Goal: Task Accomplishment & Management: Complete application form

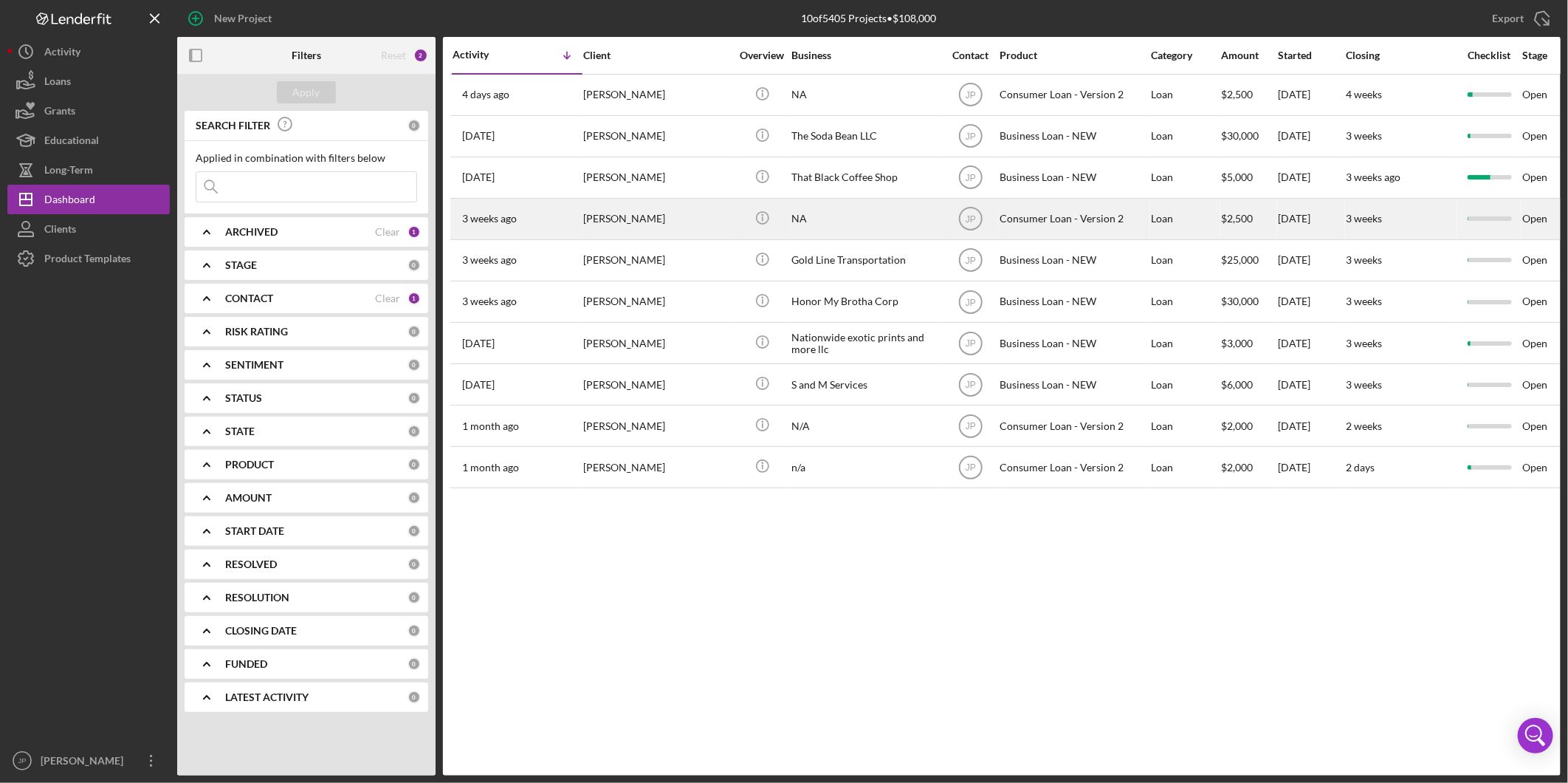
click at [637, 218] on div "Marcus Parsons" at bounding box center [657, 218] width 147 height 39
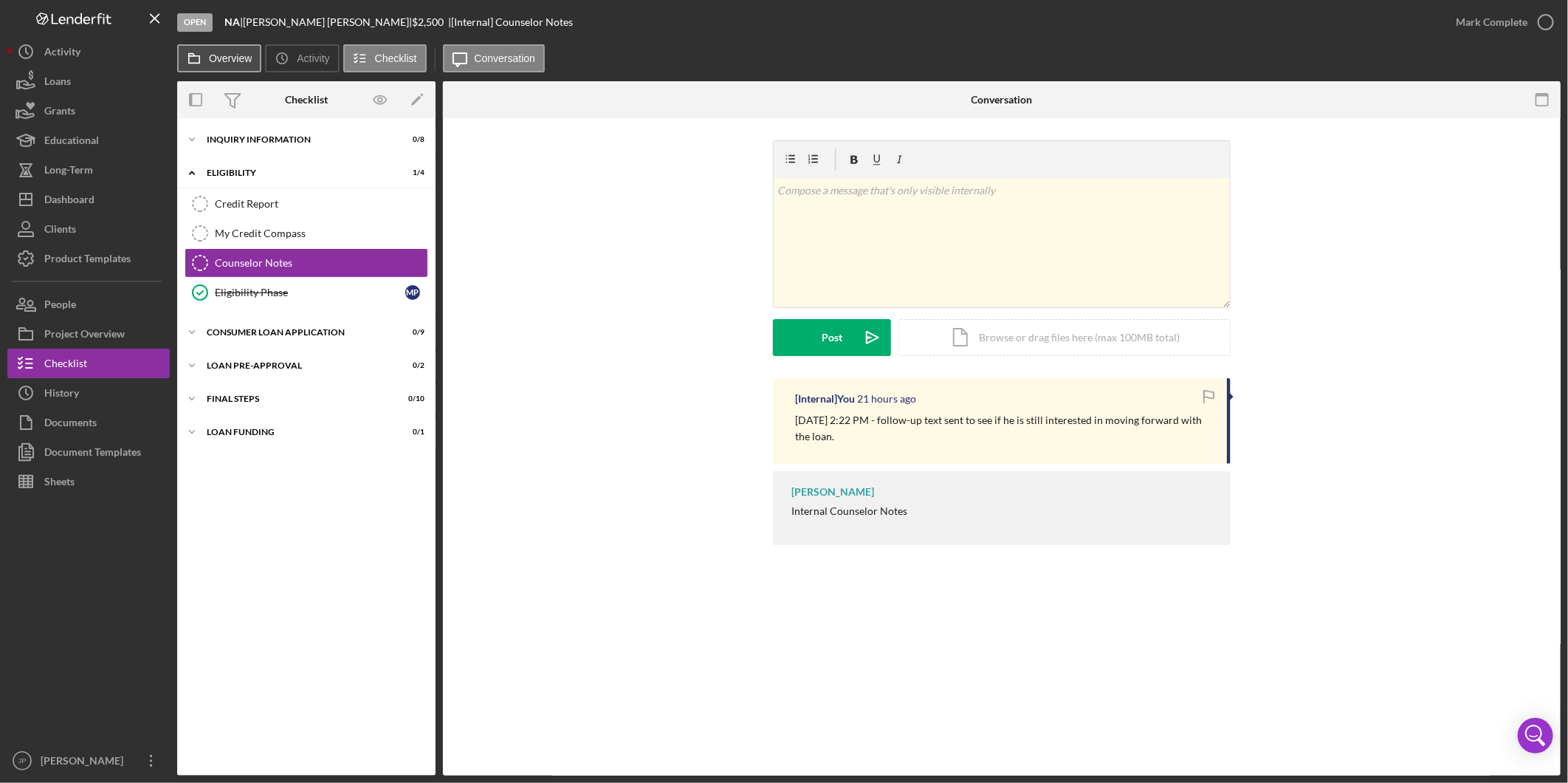
click at [223, 60] on label "Overview" at bounding box center [230, 58] width 43 height 12
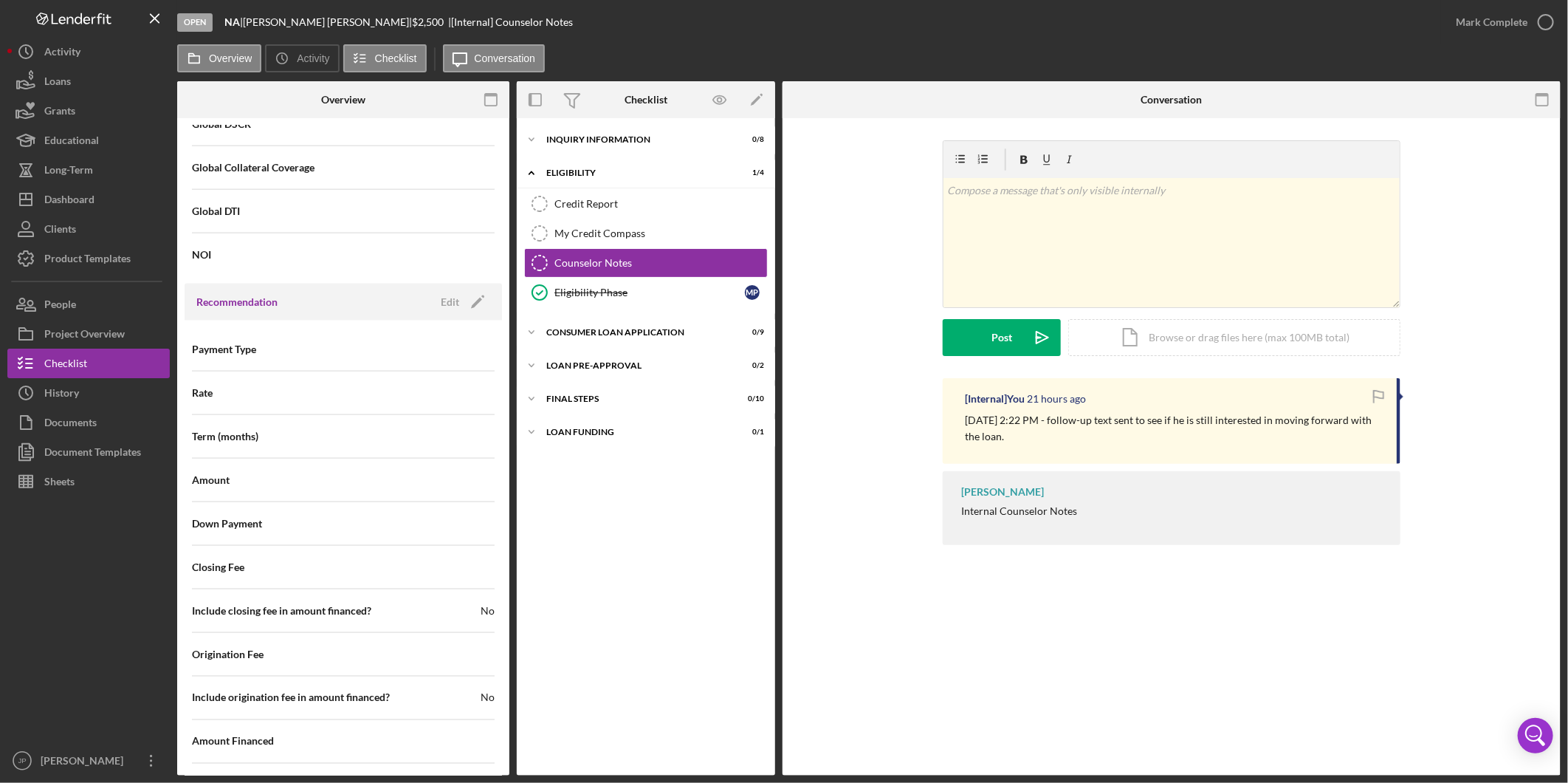
scroll to position [1505, 0]
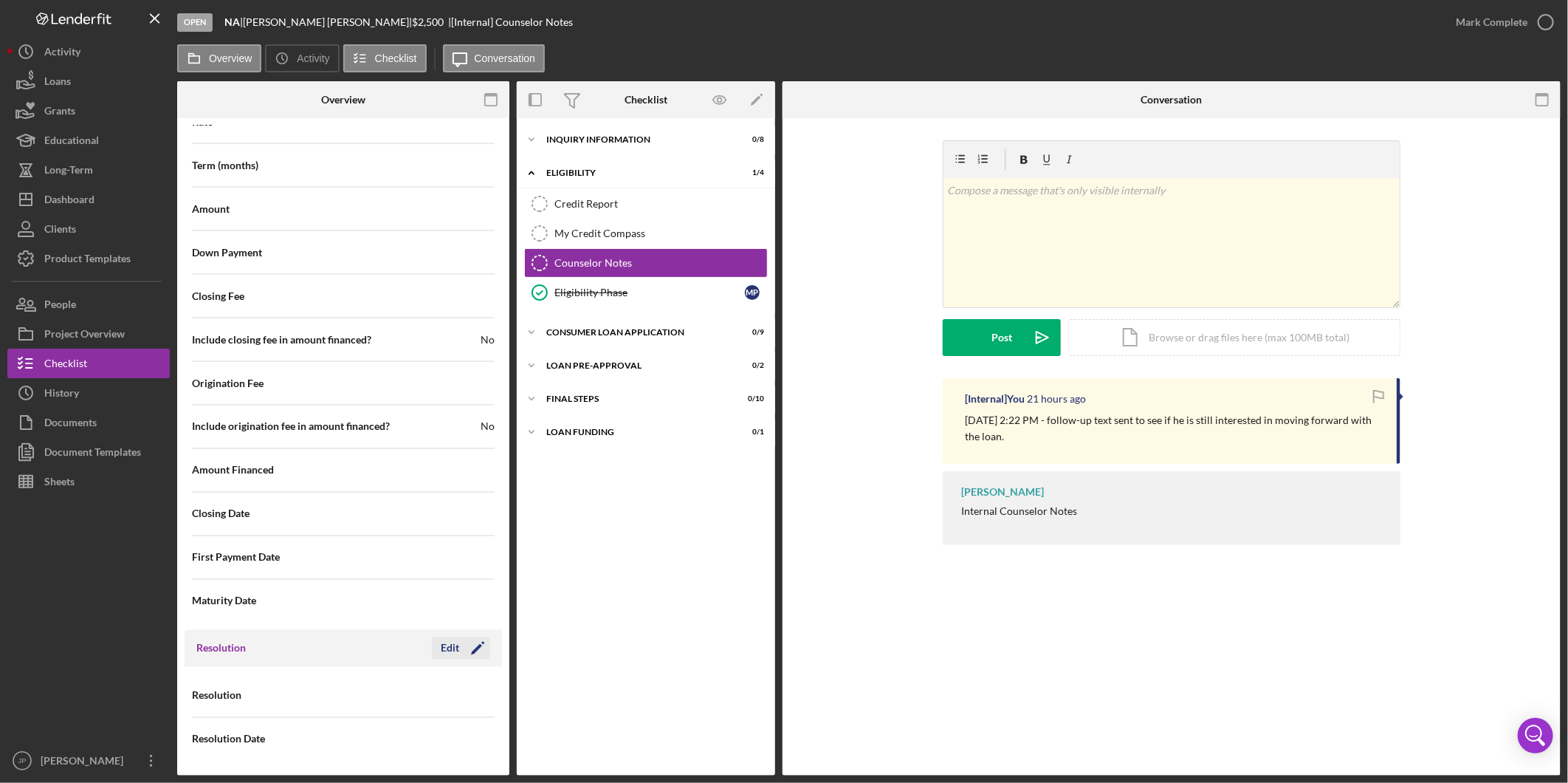
click at [462, 647] on icon "Icon/Edit" at bounding box center [477, 648] width 37 height 37
click at [458, 697] on icon "Icon/Dropdown Arrow" at bounding box center [476, 697] width 36 height 36
click at [447, 653] on div "Withdrawn" at bounding box center [416, 652] width 147 height 38
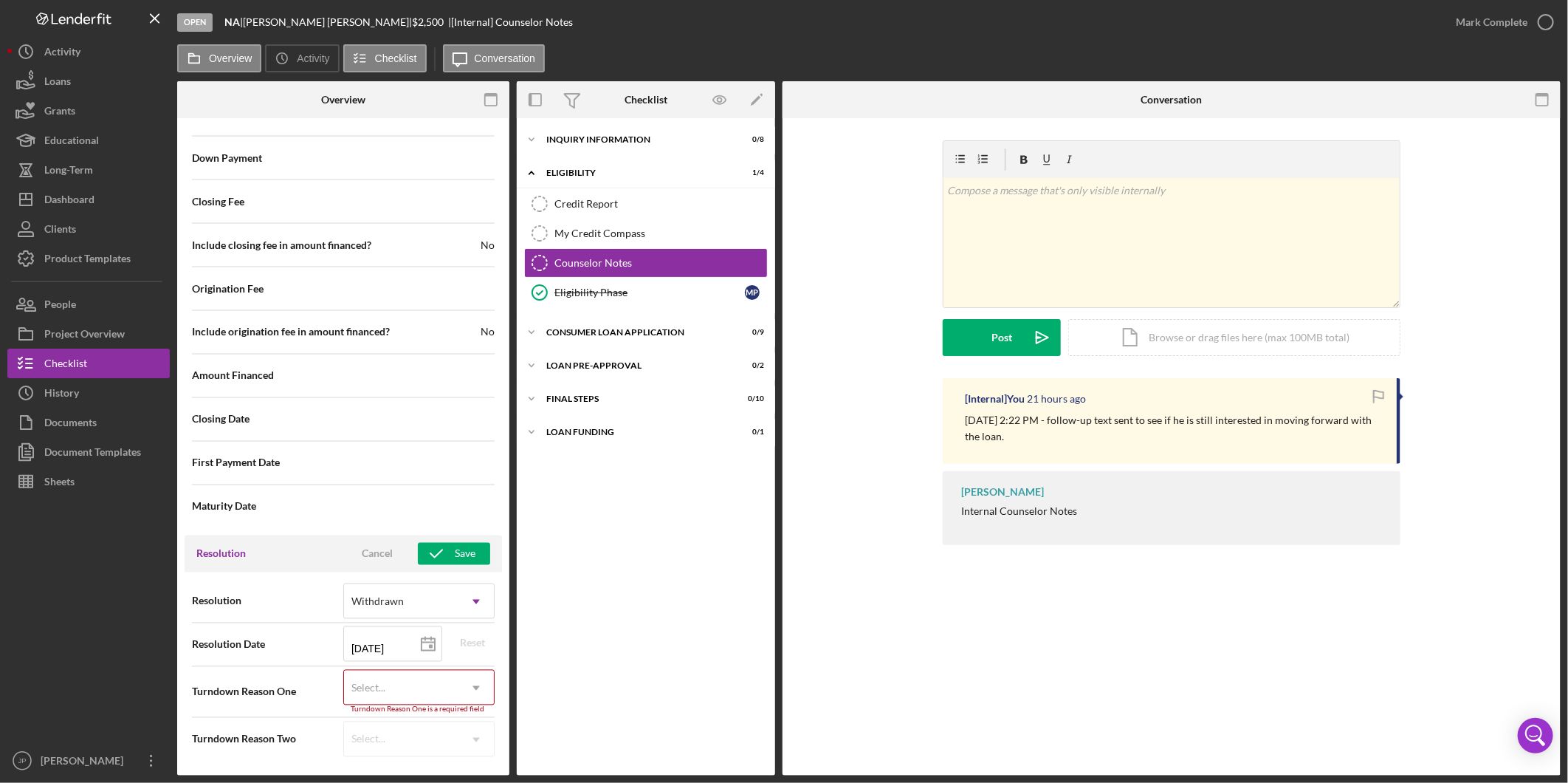
click at [458, 689] on icon "Icon/Dropdown Arrow" at bounding box center [476, 688] width 36 height 36
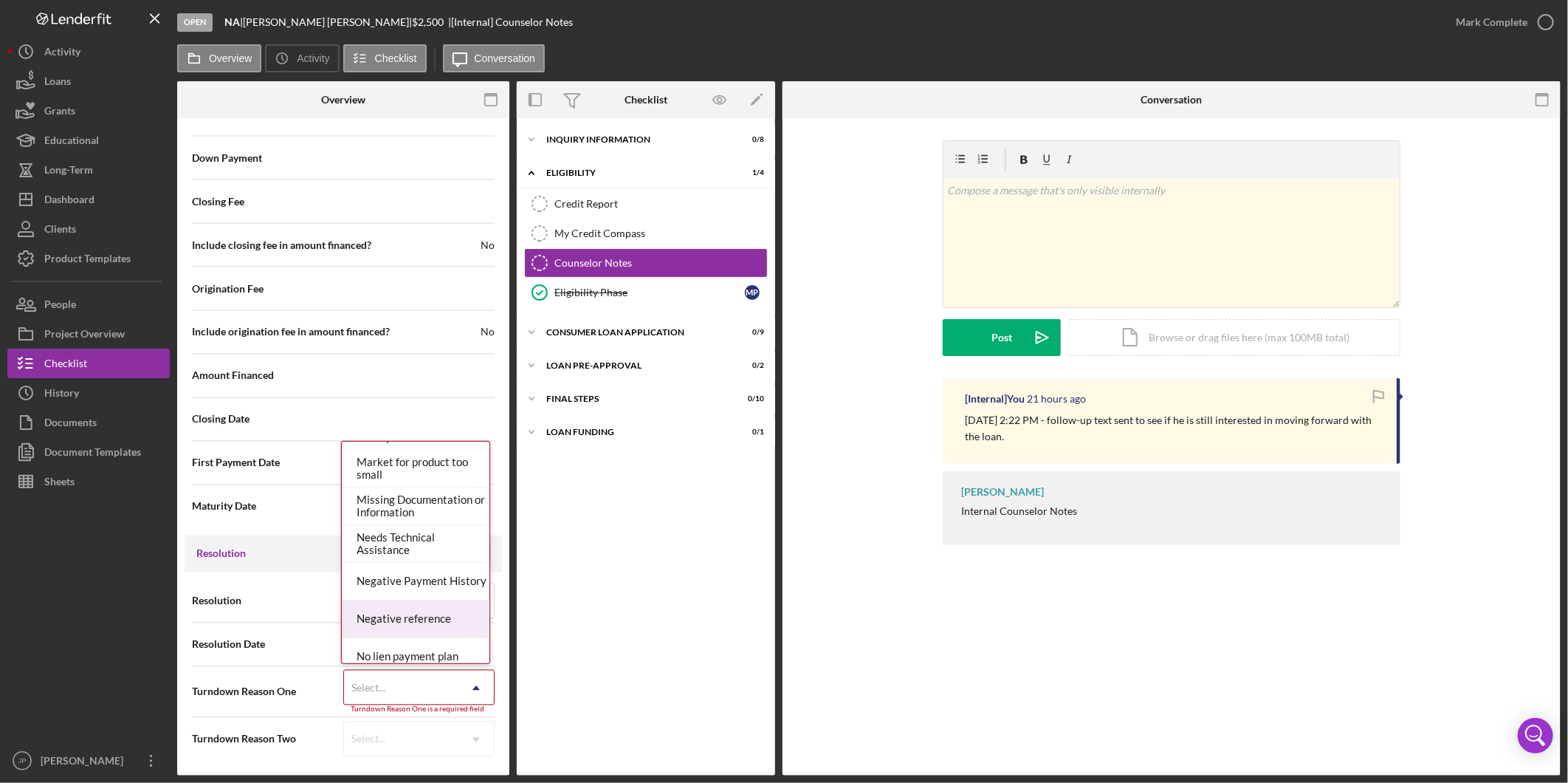
scroll to position [903, 0]
click at [438, 653] on div "No Response" at bounding box center [416, 651] width 147 height 38
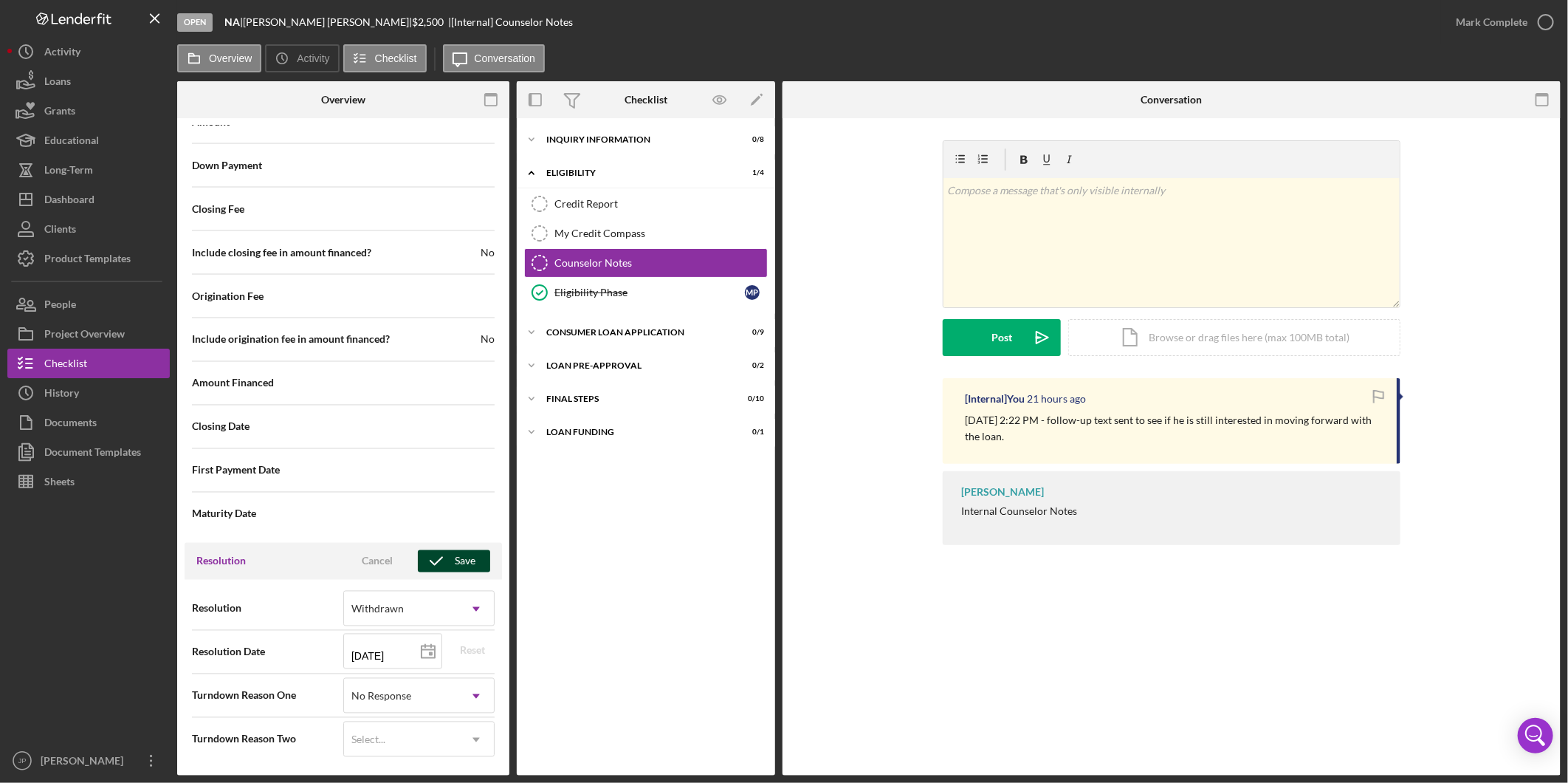
click at [470, 565] on div "Save" at bounding box center [465, 561] width 21 height 22
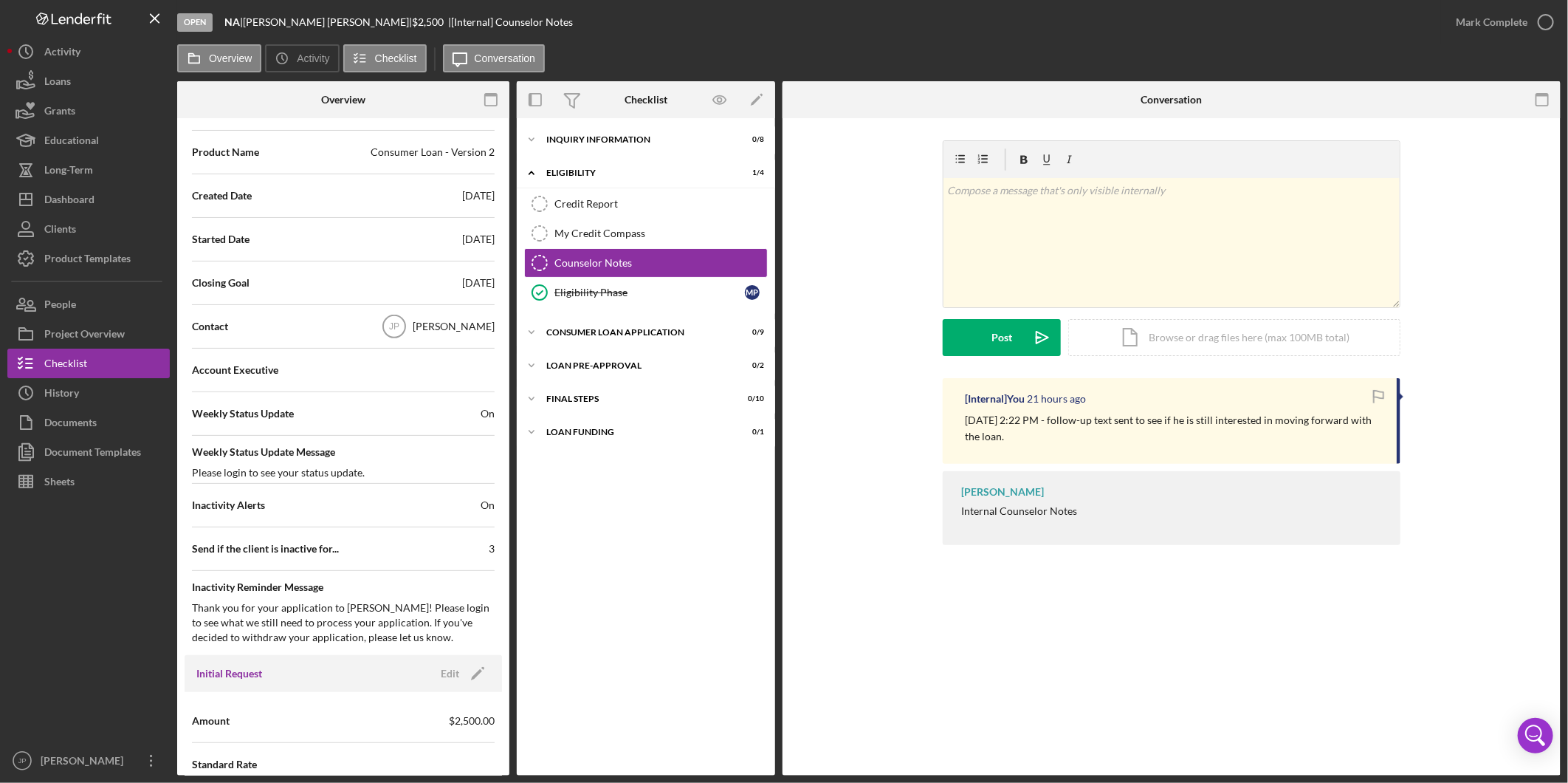
scroll to position [0, 0]
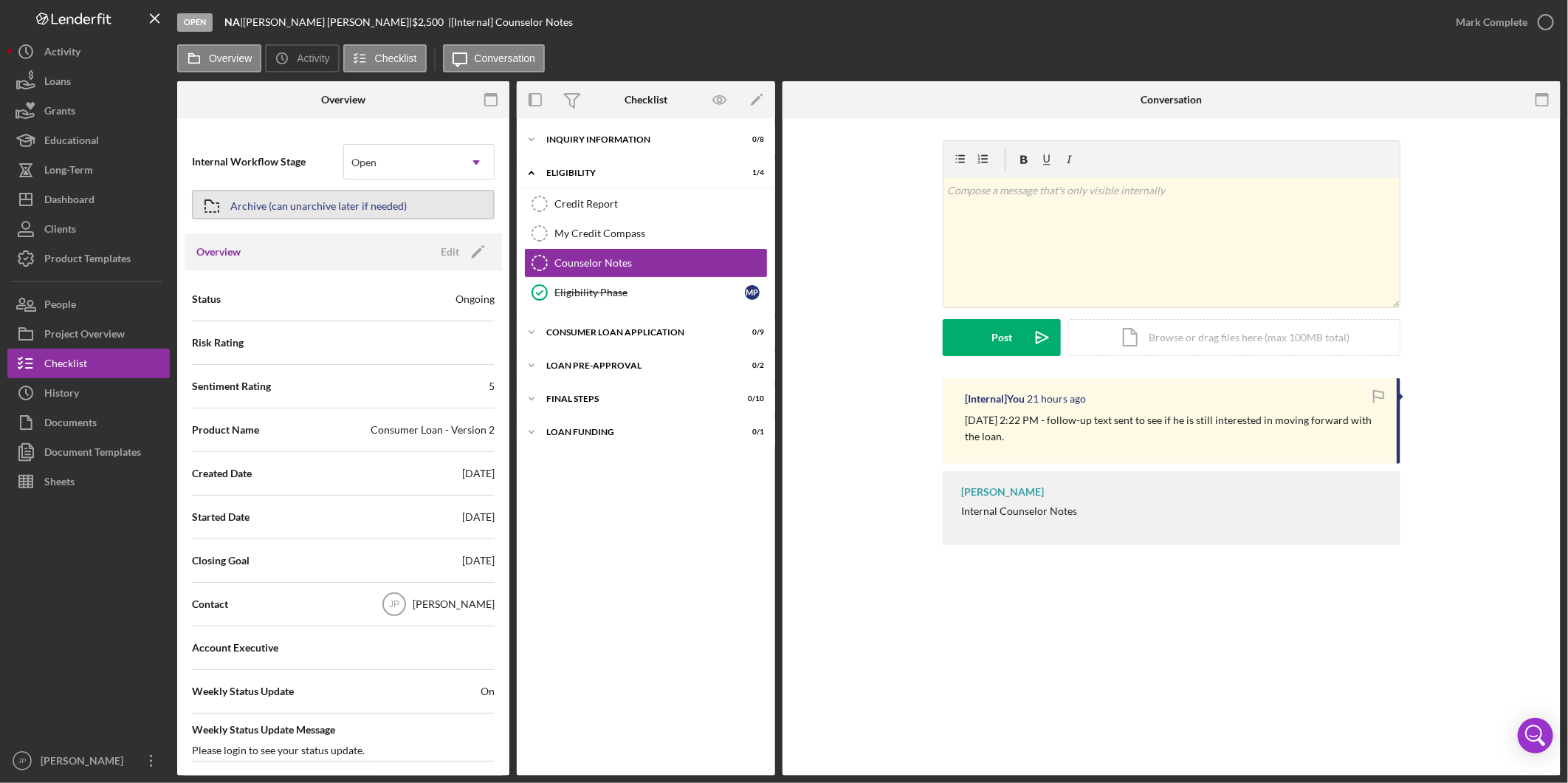
click at [314, 208] on div "Archive (can unarchive later if needed)" at bounding box center [319, 204] width 177 height 26
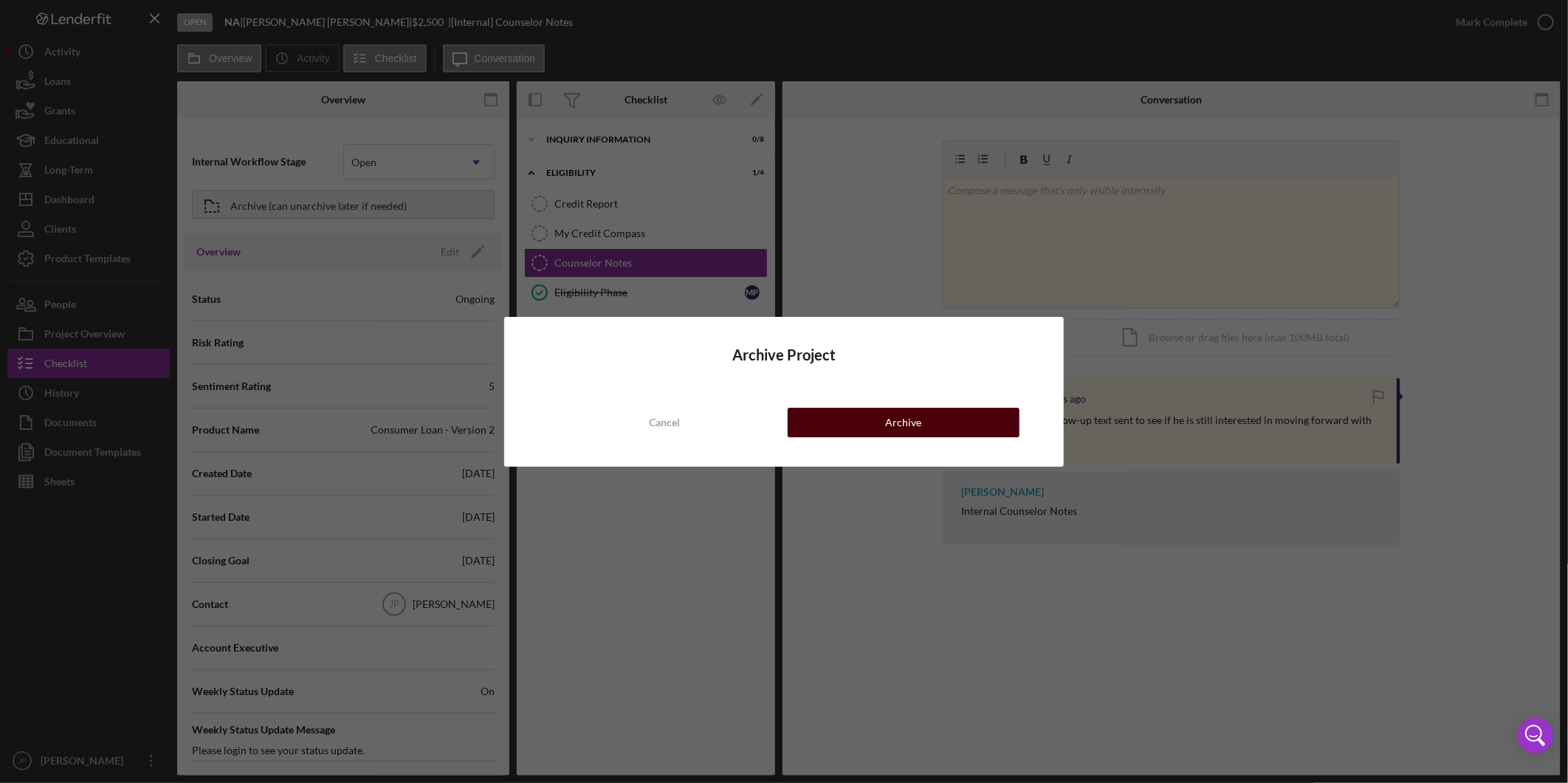
click at [839, 412] on button "Archive" at bounding box center [904, 422] width 232 height 29
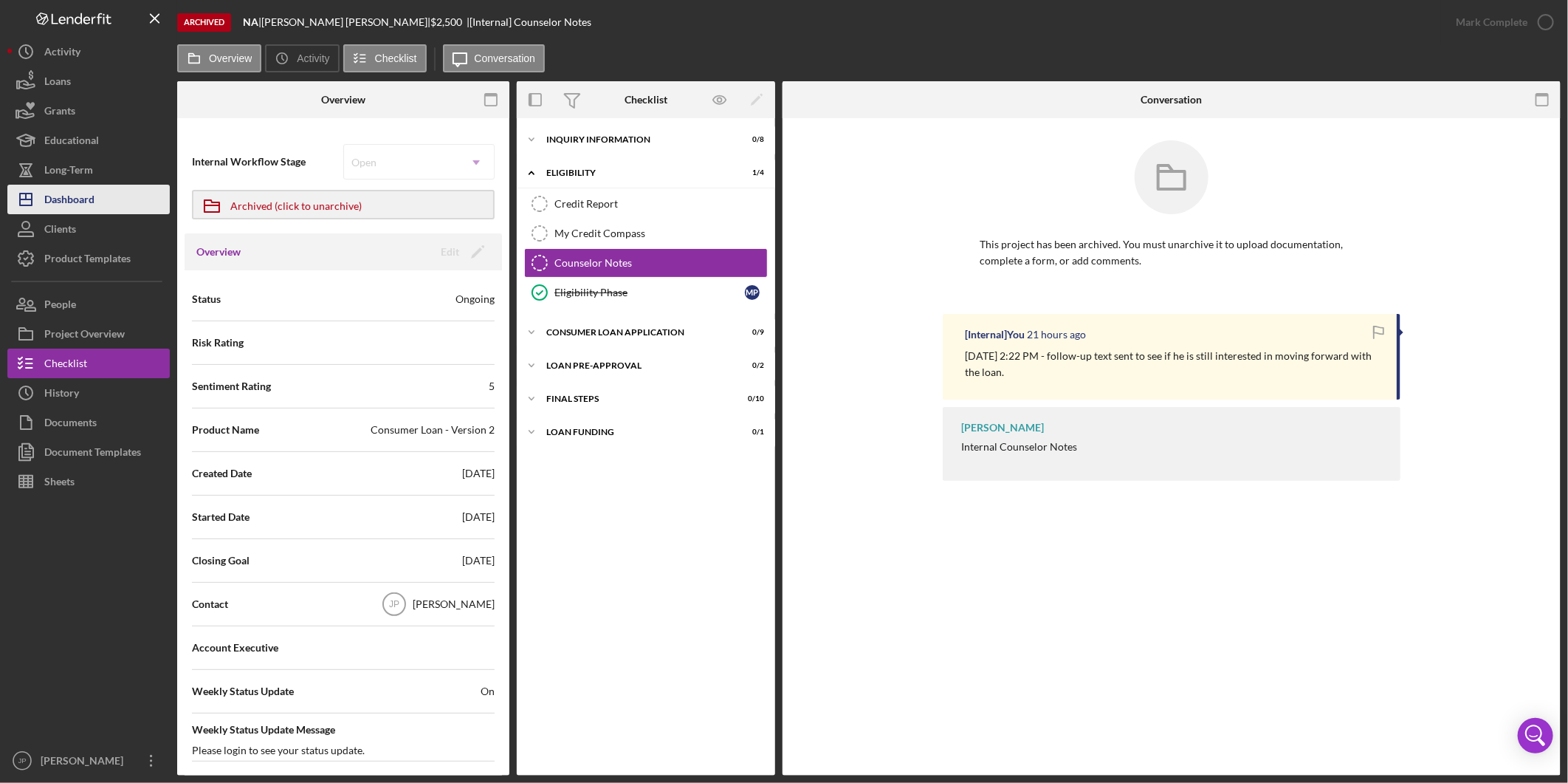
click at [79, 198] on div "Dashboard" at bounding box center [69, 200] width 50 height 33
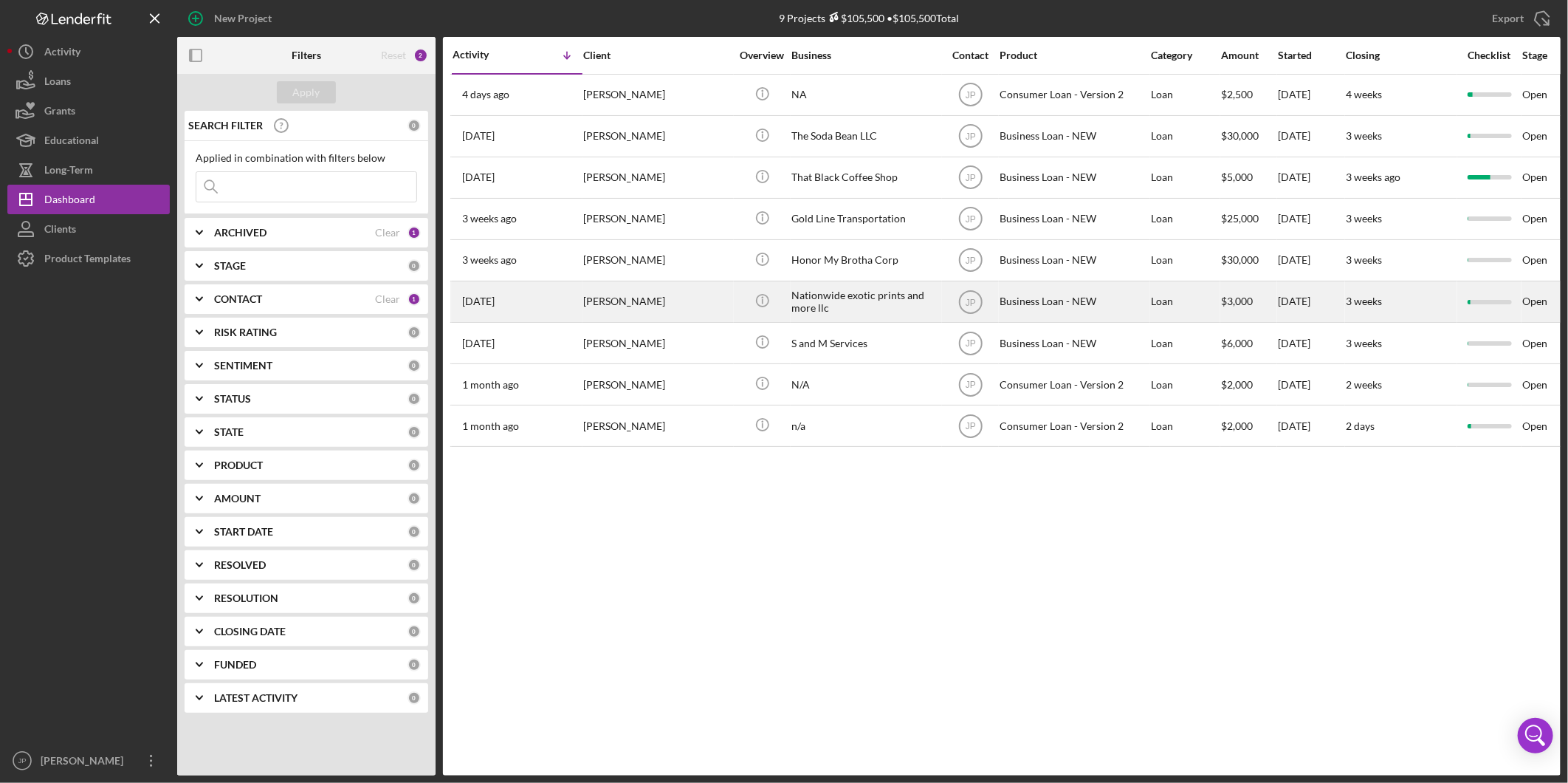
click at [593, 307] on div "[PERSON_NAME]" at bounding box center [657, 301] width 147 height 39
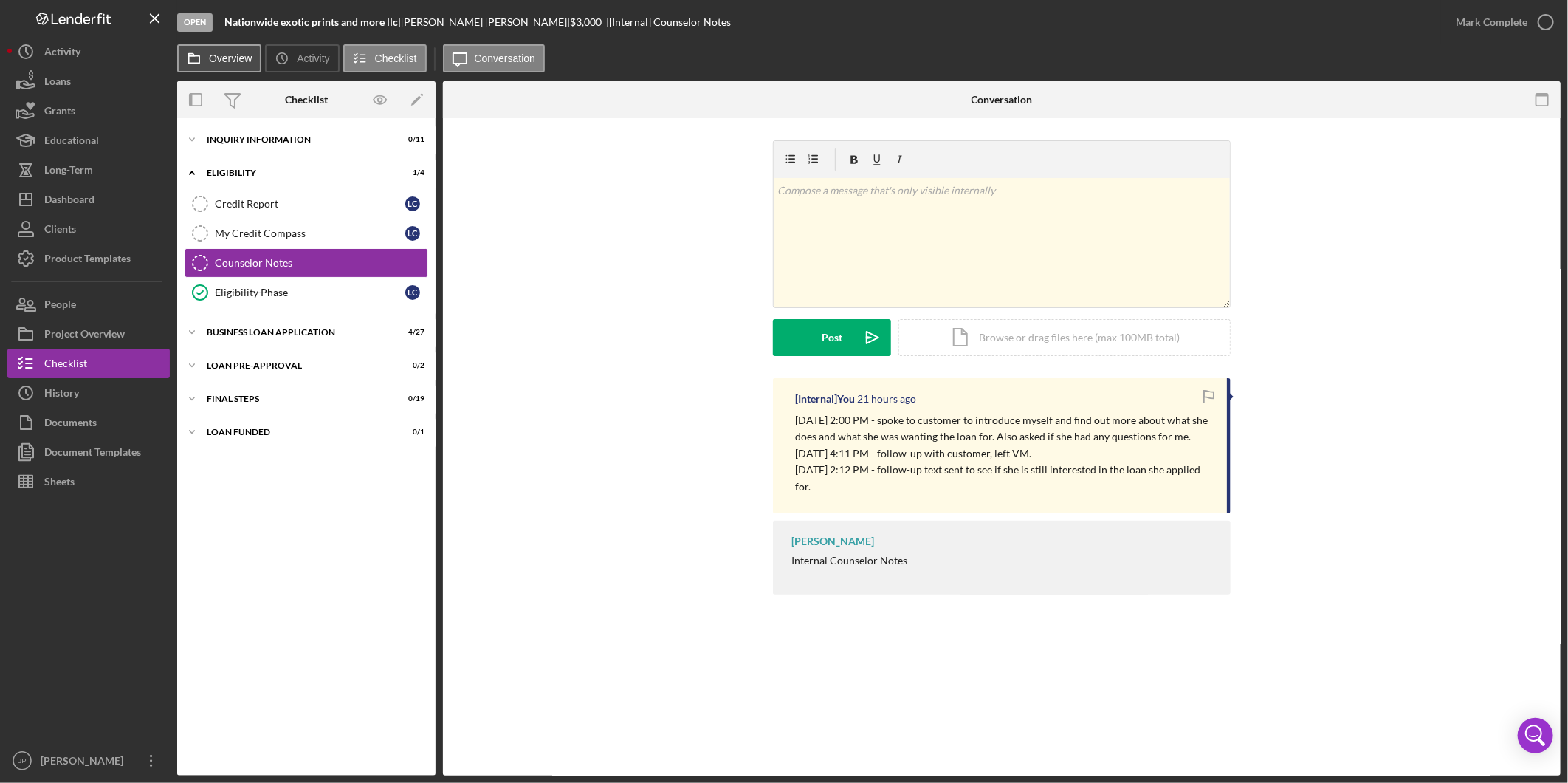
click at [238, 56] on label "Overview" at bounding box center [230, 58] width 43 height 12
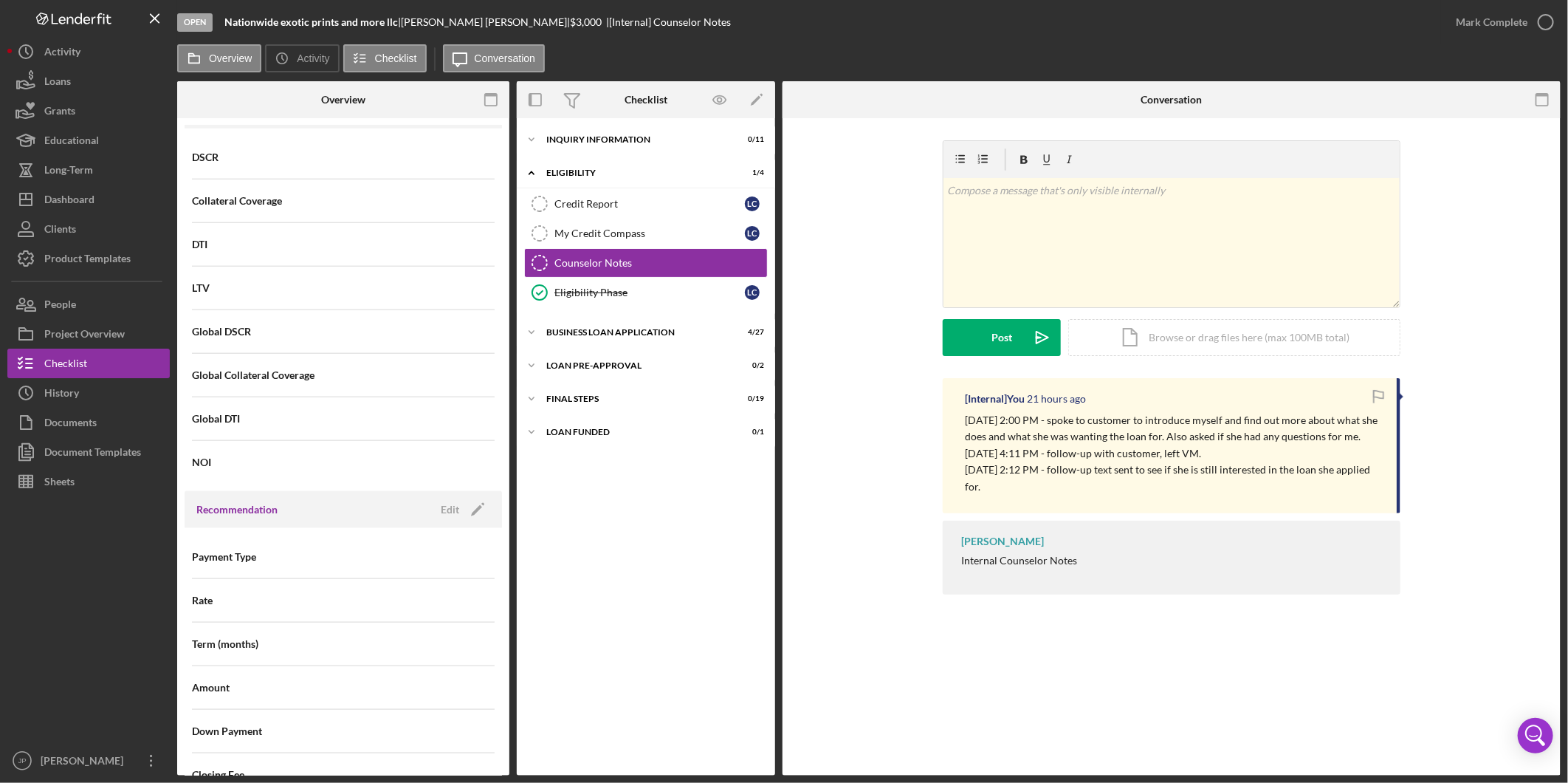
scroll to position [1466, 0]
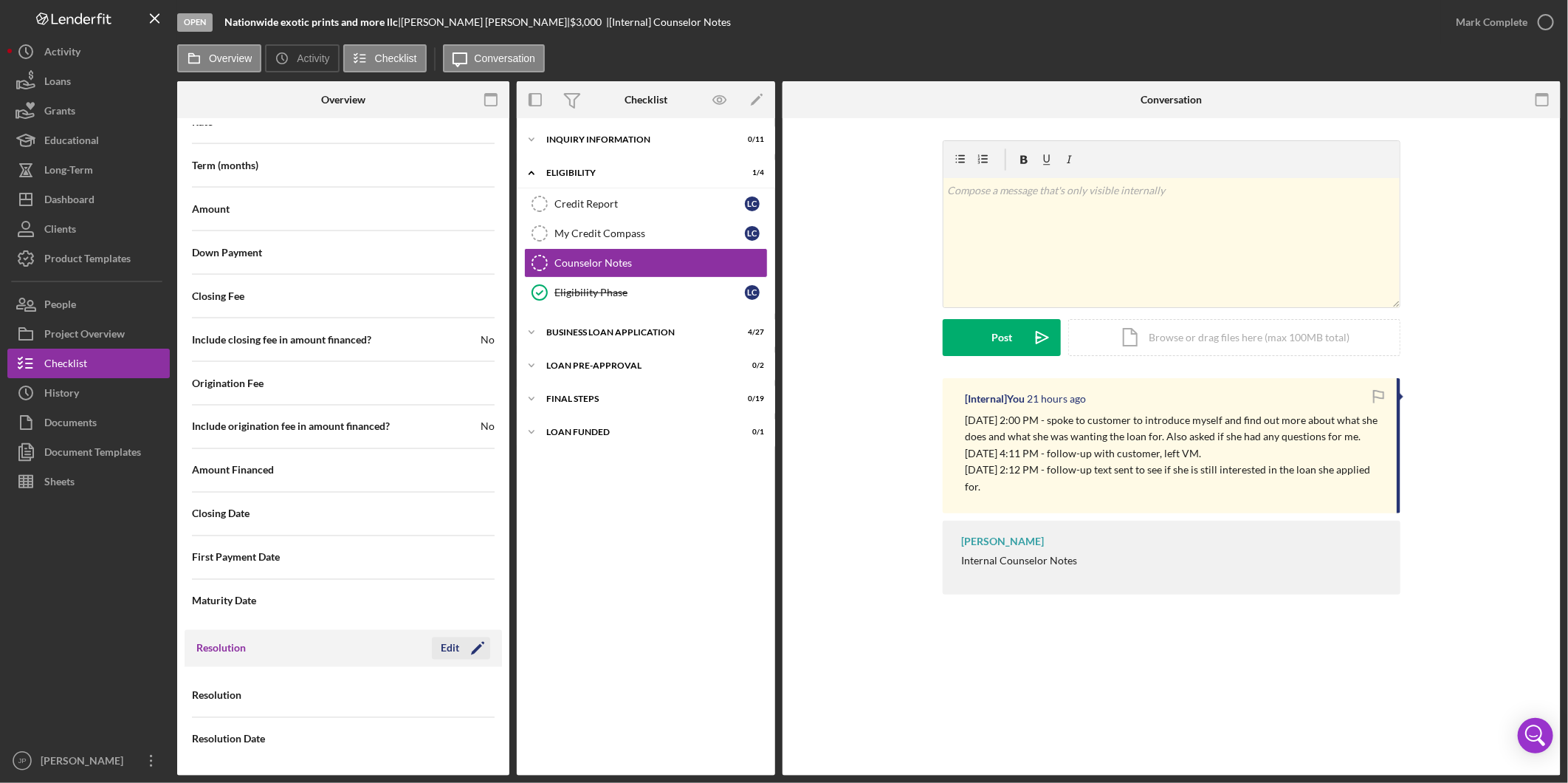
click at [459, 649] on icon "Icon/Edit" at bounding box center [477, 648] width 37 height 37
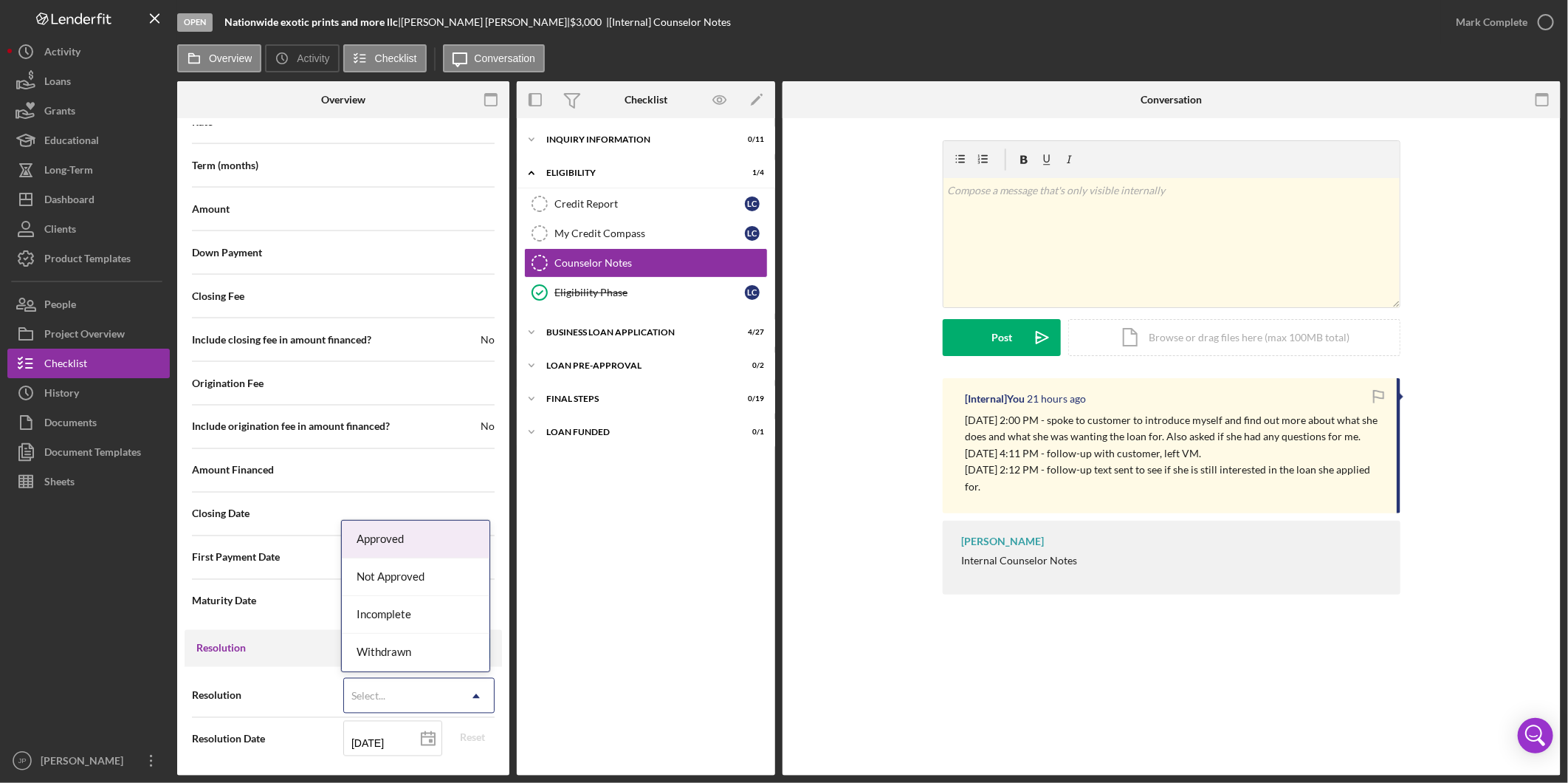
click at [458, 692] on icon "Icon/Dropdown Arrow" at bounding box center [476, 697] width 36 height 36
click at [445, 653] on div "Withdrawn" at bounding box center [416, 652] width 147 height 38
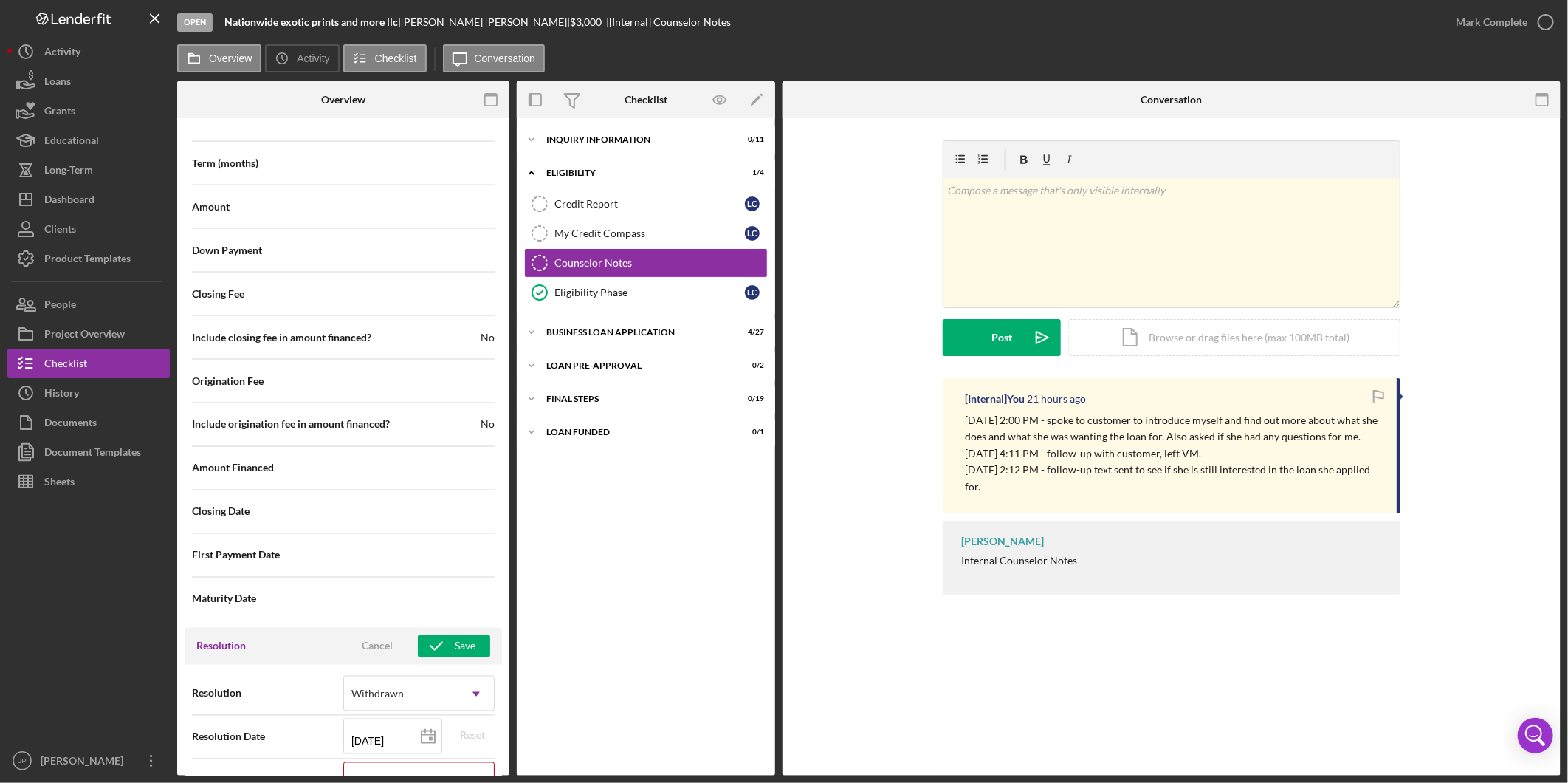
scroll to position [1560, 0]
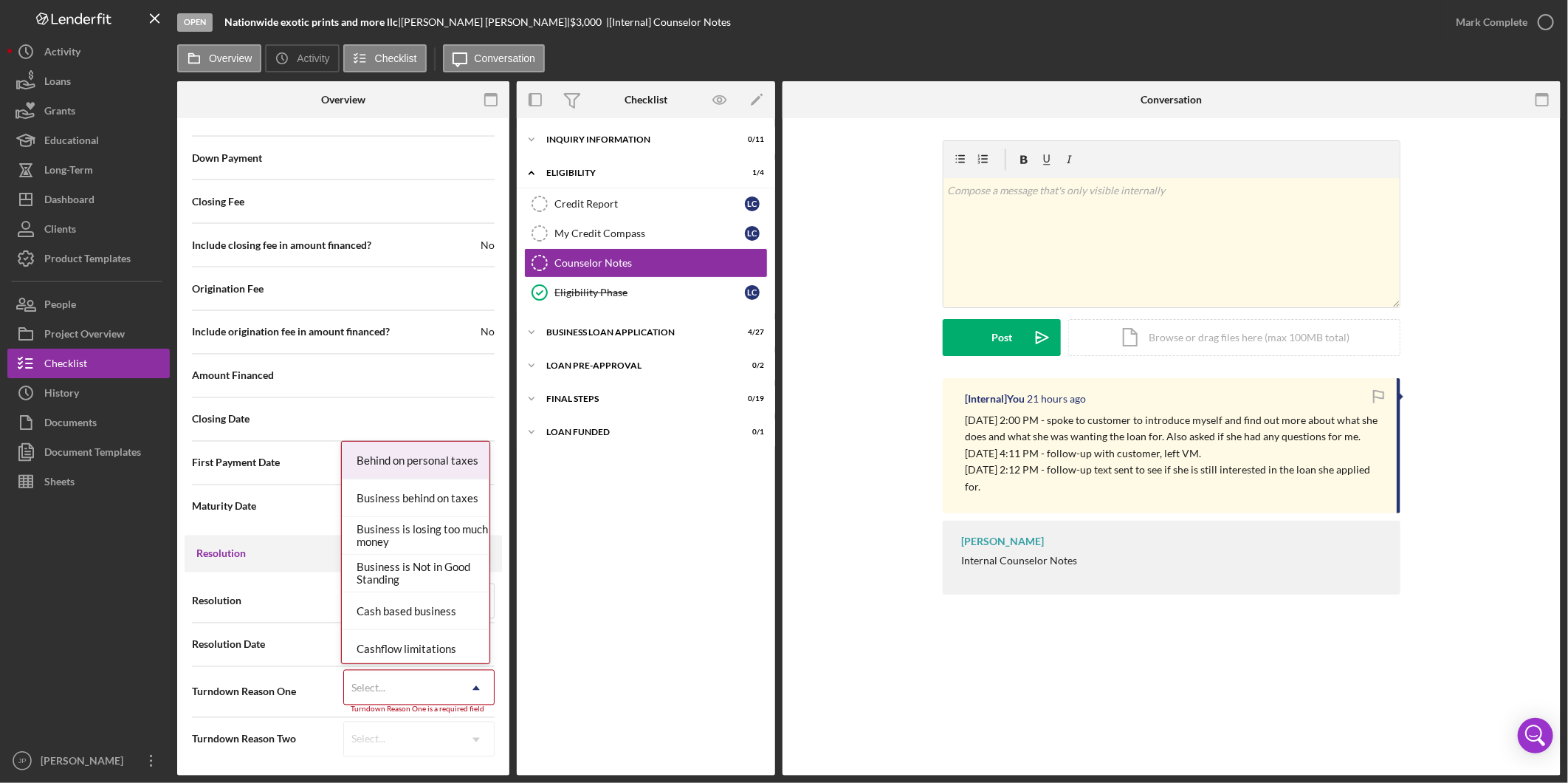
click at [458, 690] on icon "Icon/Dropdown Arrow" at bounding box center [476, 688] width 36 height 36
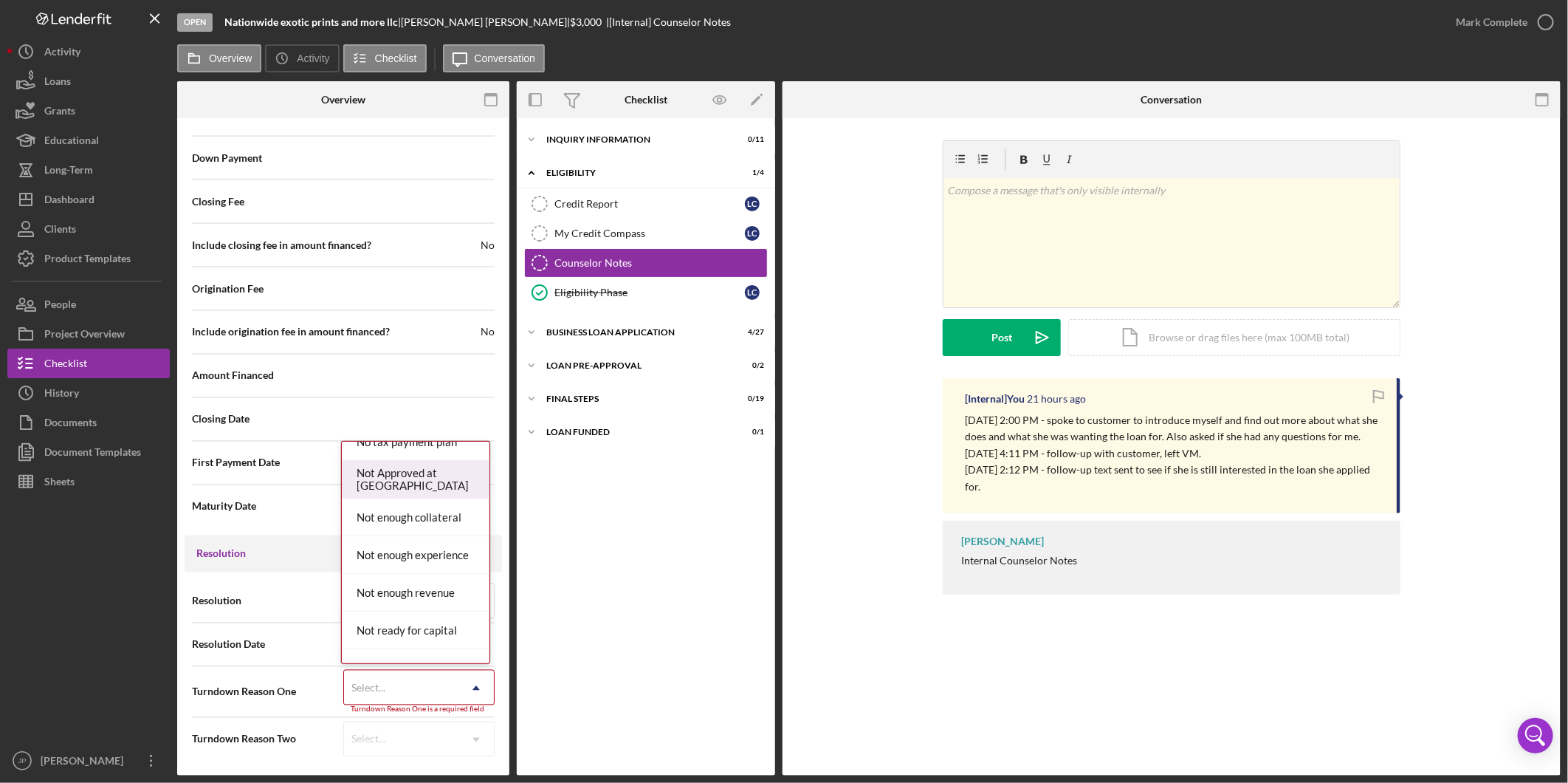
scroll to position [1067, 0]
click at [430, 497] on div "No Response" at bounding box center [416, 487] width 147 height 38
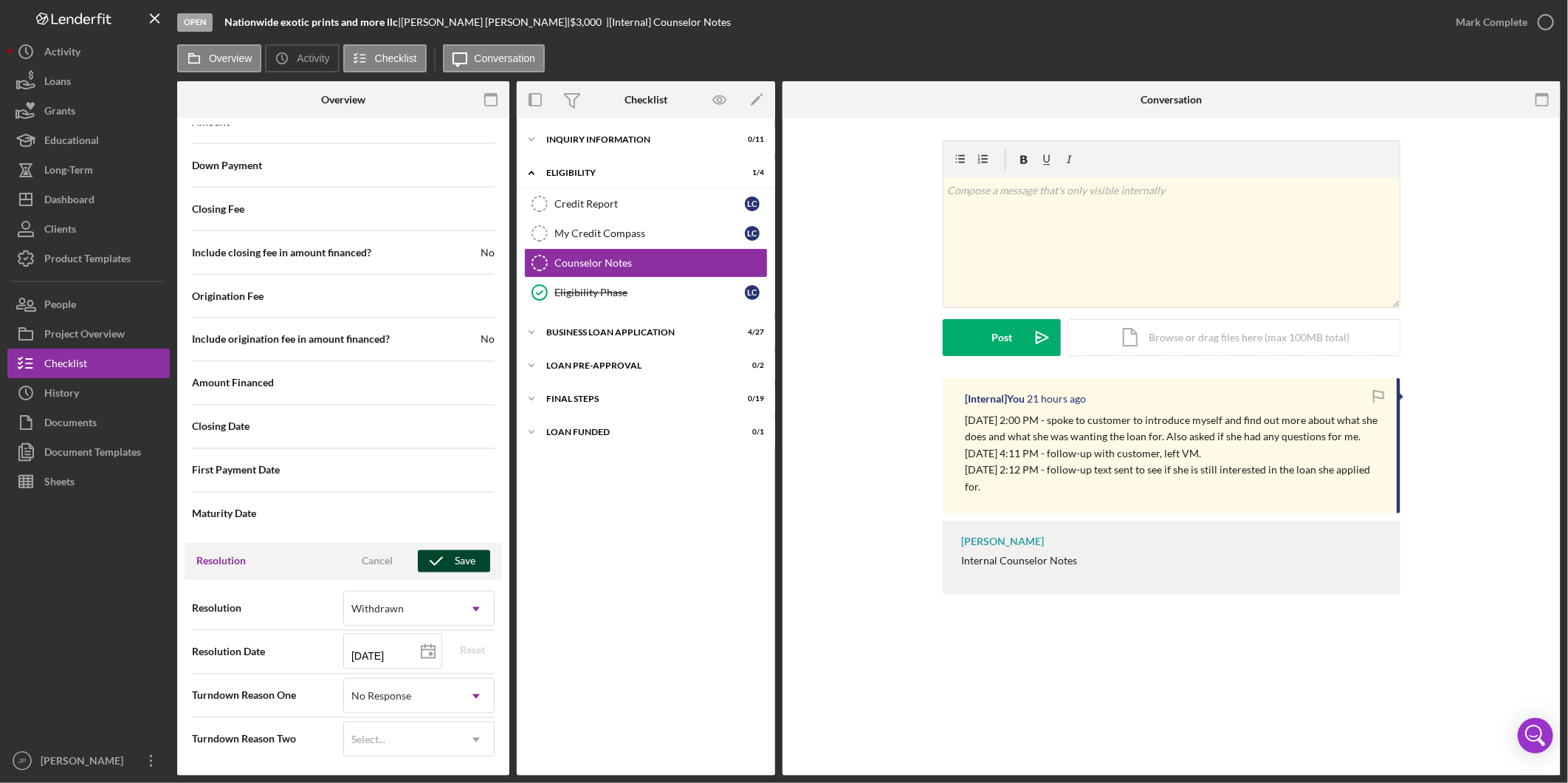
click at [465, 566] on div "Save" at bounding box center [465, 561] width 21 height 22
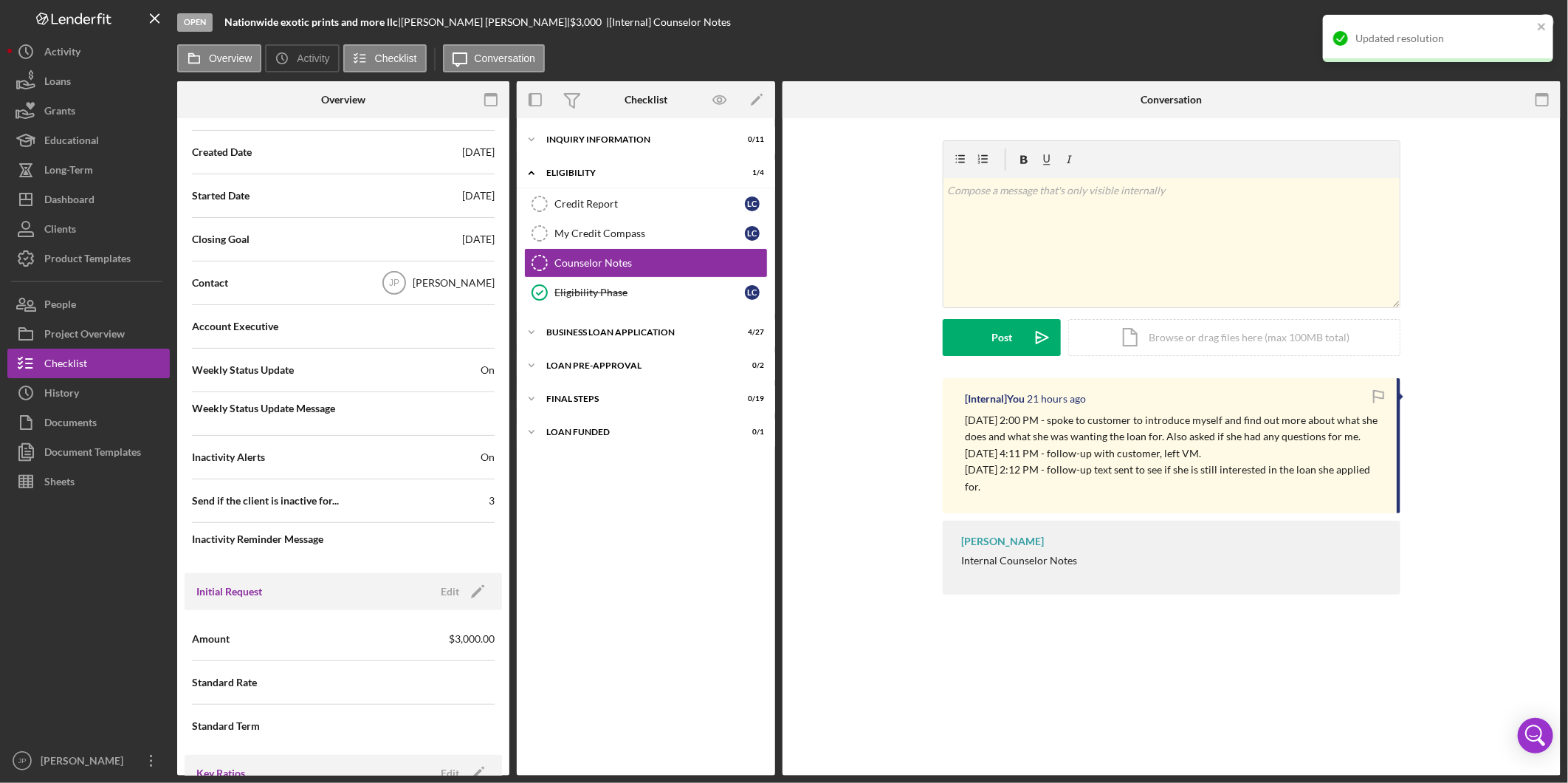
scroll to position [0, 0]
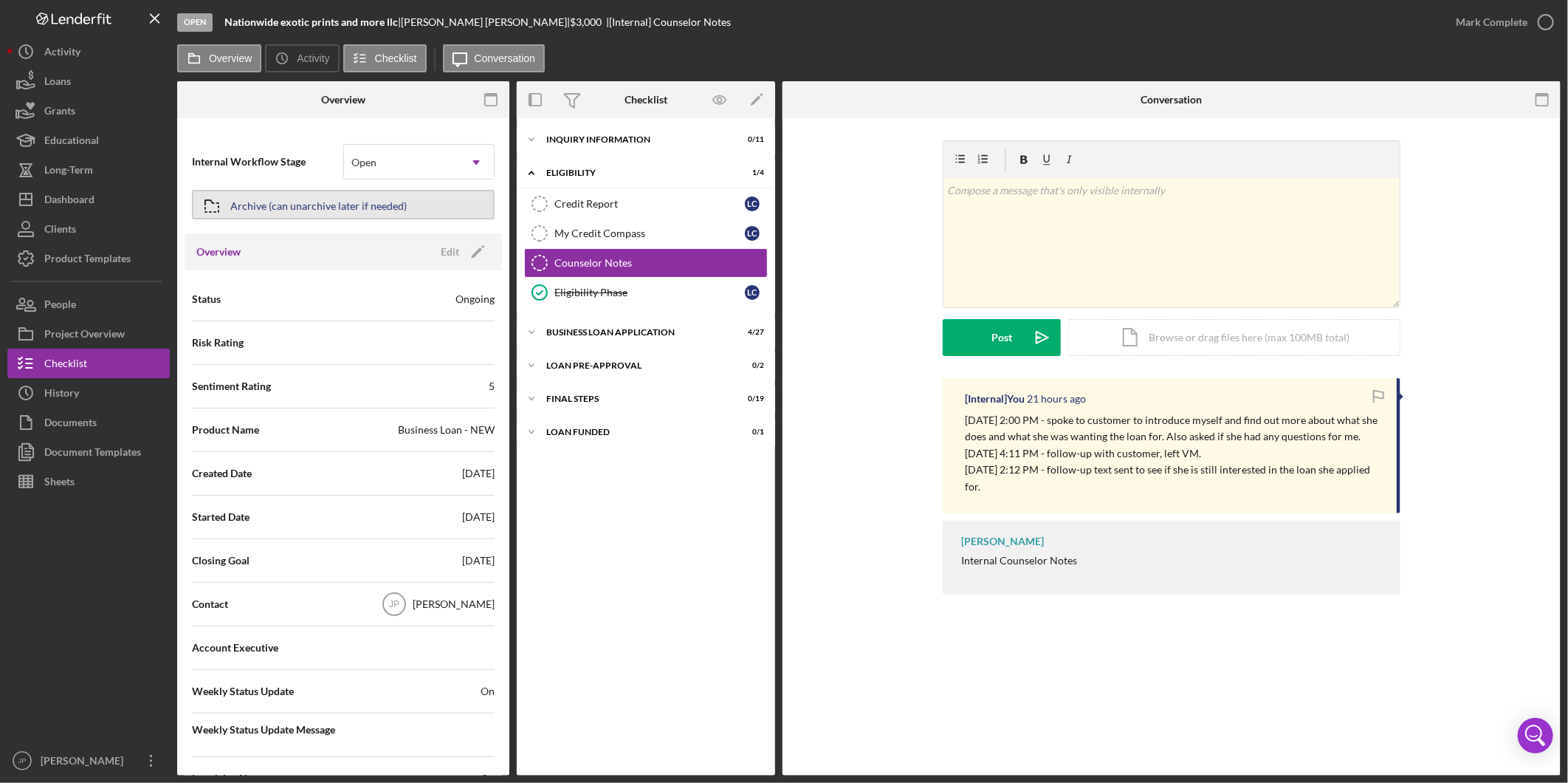
click at [290, 208] on div "Archive (can unarchive later if needed)" at bounding box center [319, 204] width 177 height 26
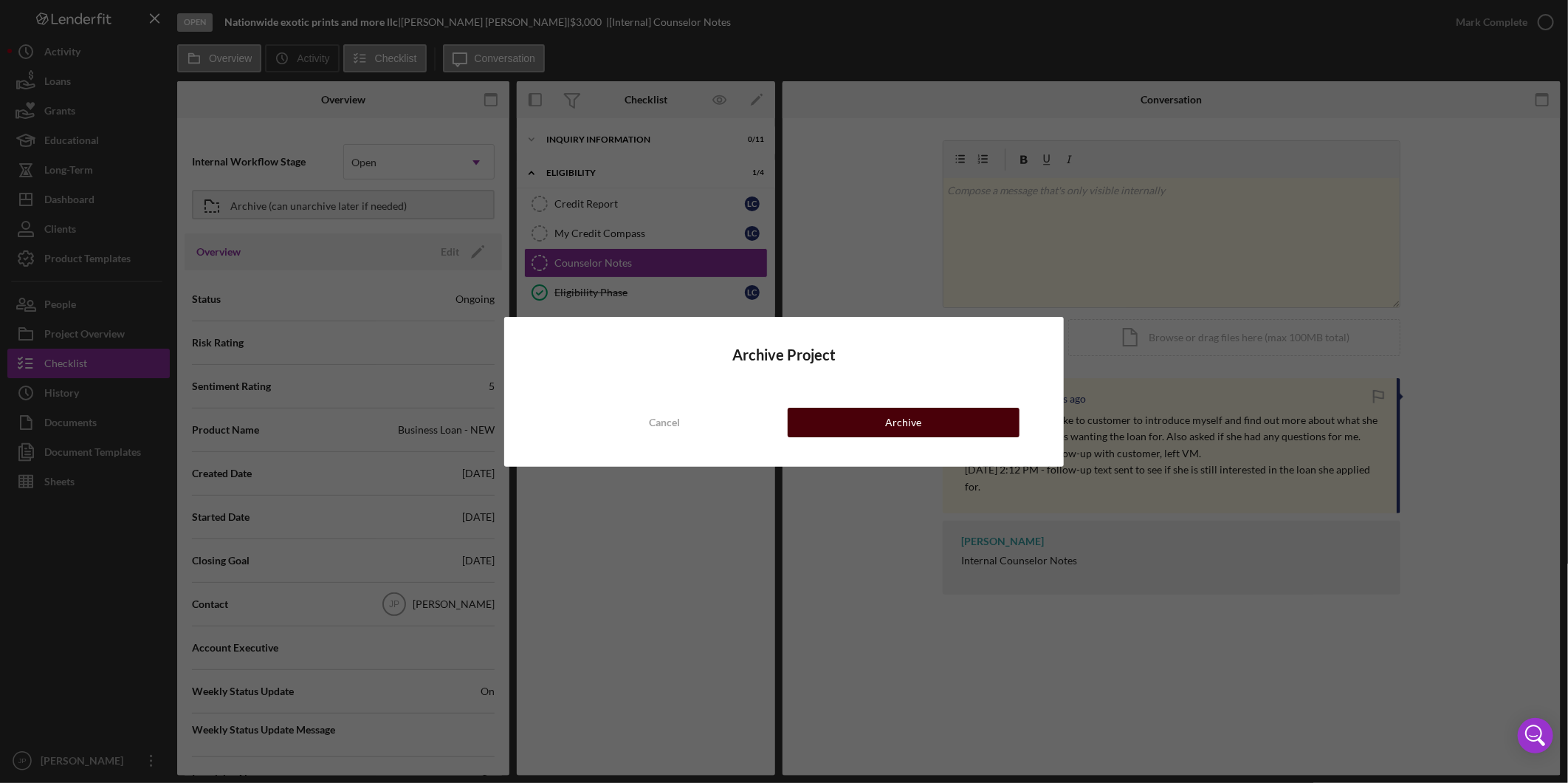
click at [846, 419] on button "Archive" at bounding box center [904, 422] width 232 height 29
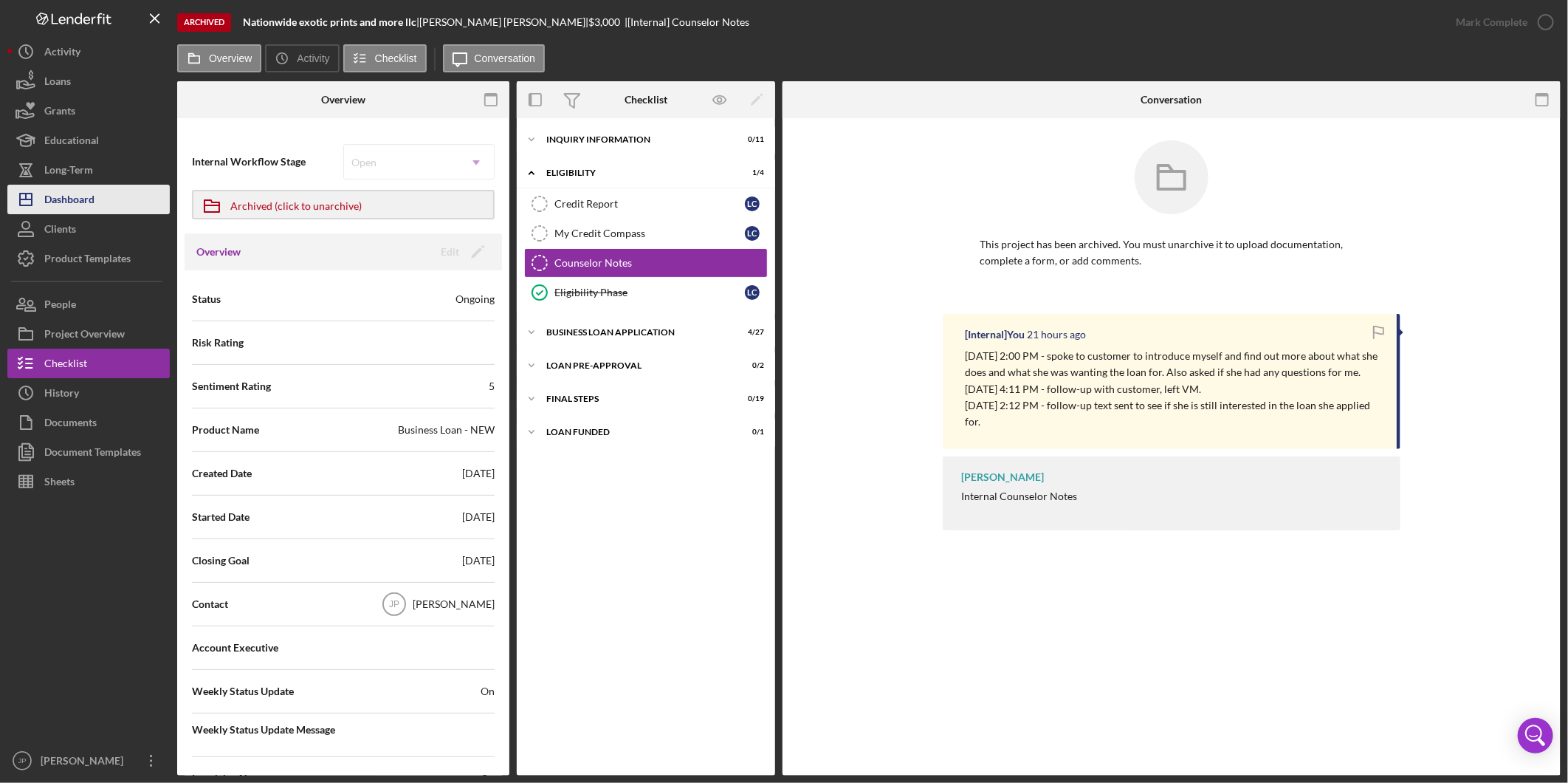
click at [107, 195] on button "Icon/Dashboard Dashboard" at bounding box center [89, 199] width 163 height 29
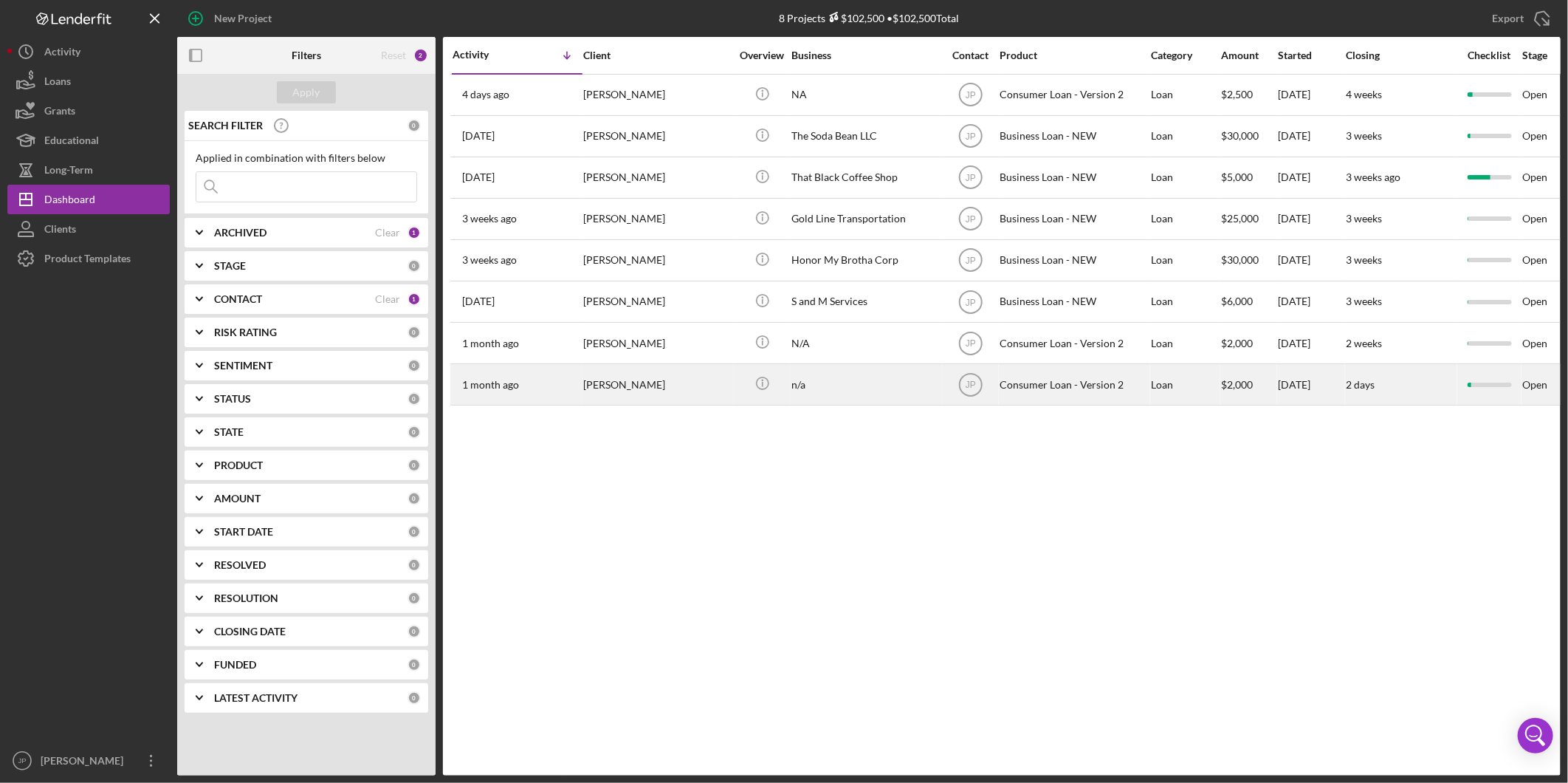
click at [623, 391] on div "[PERSON_NAME]" at bounding box center [657, 384] width 147 height 39
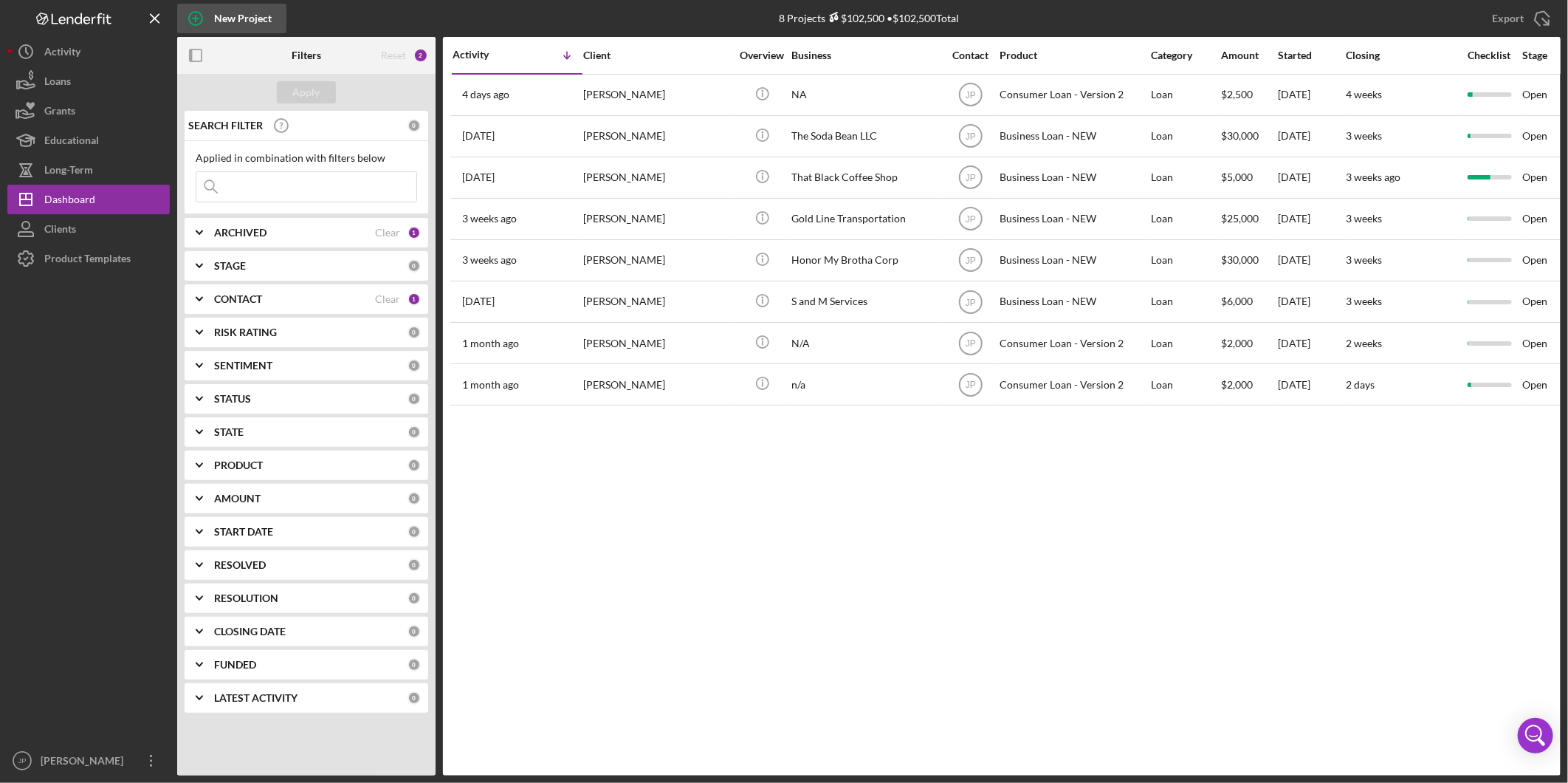
click at [220, 15] on div "New Project" at bounding box center [243, 18] width 58 height 29
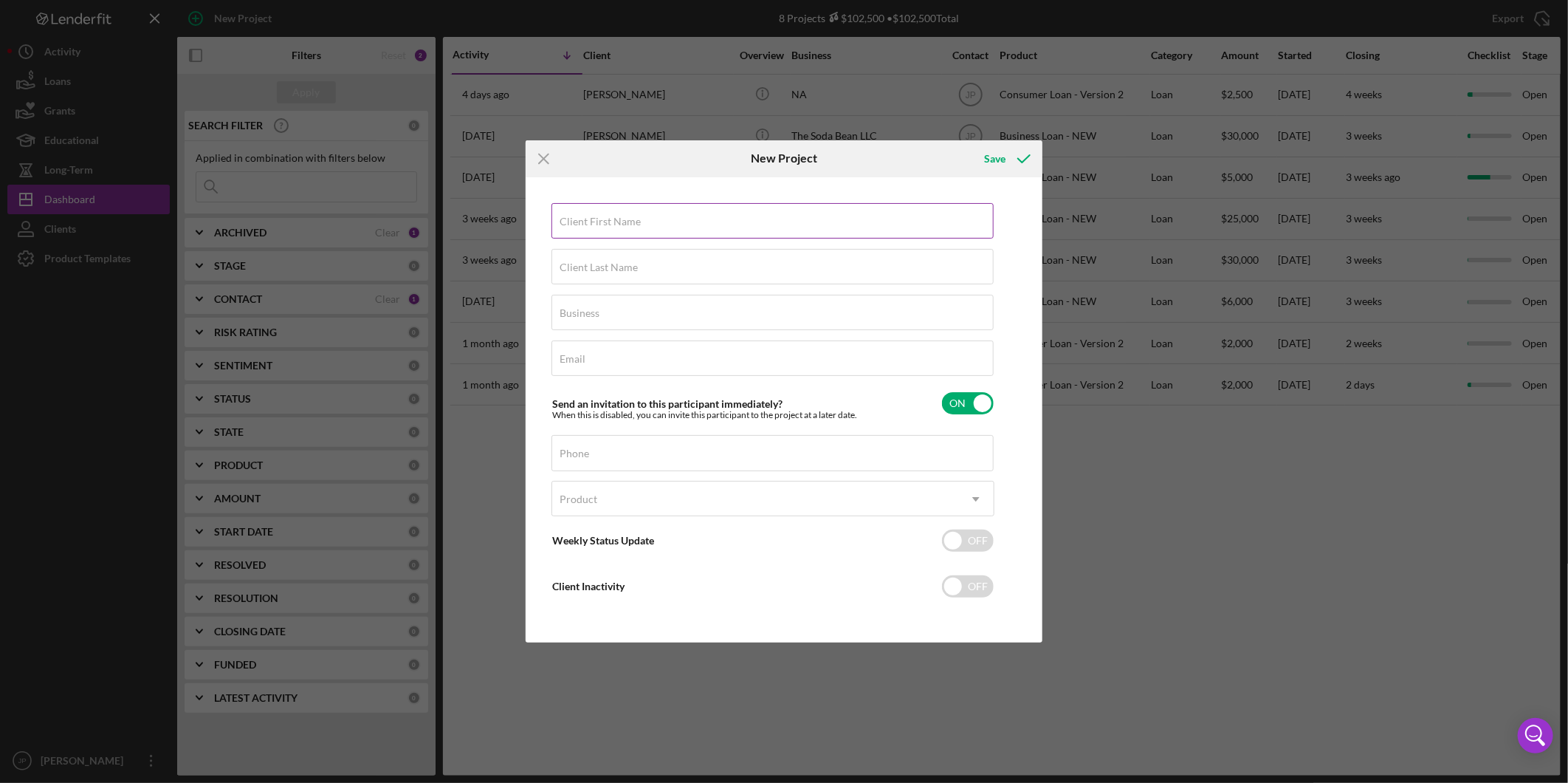
click at [683, 211] on div "Client First Name Required" at bounding box center [773, 221] width 443 height 37
type input "Peyton"
type input "Staff"
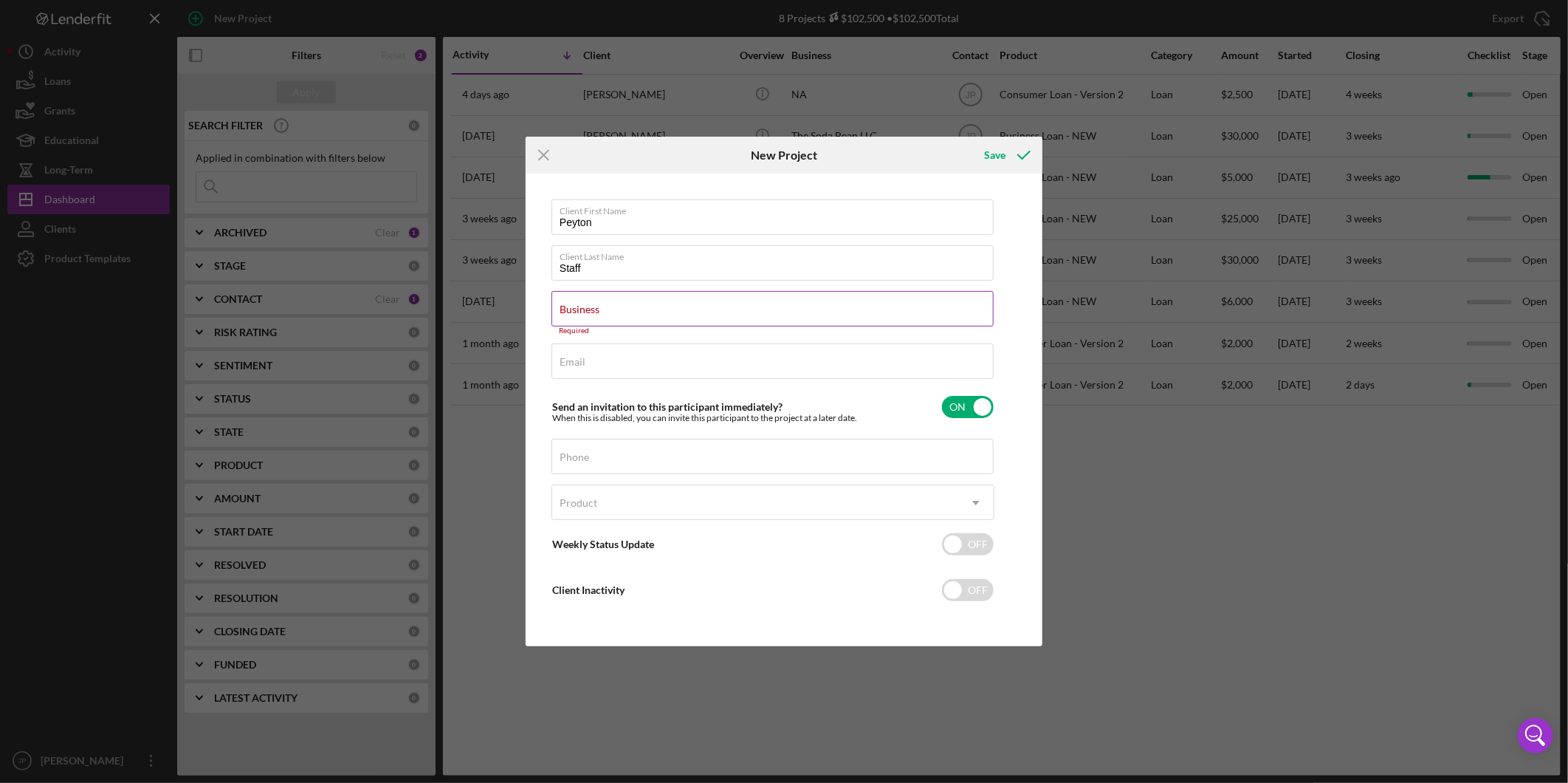
click at [718, 310] on div "Business Required" at bounding box center [773, 313] width 443 height 44
paste input "Peyton Staff Household"
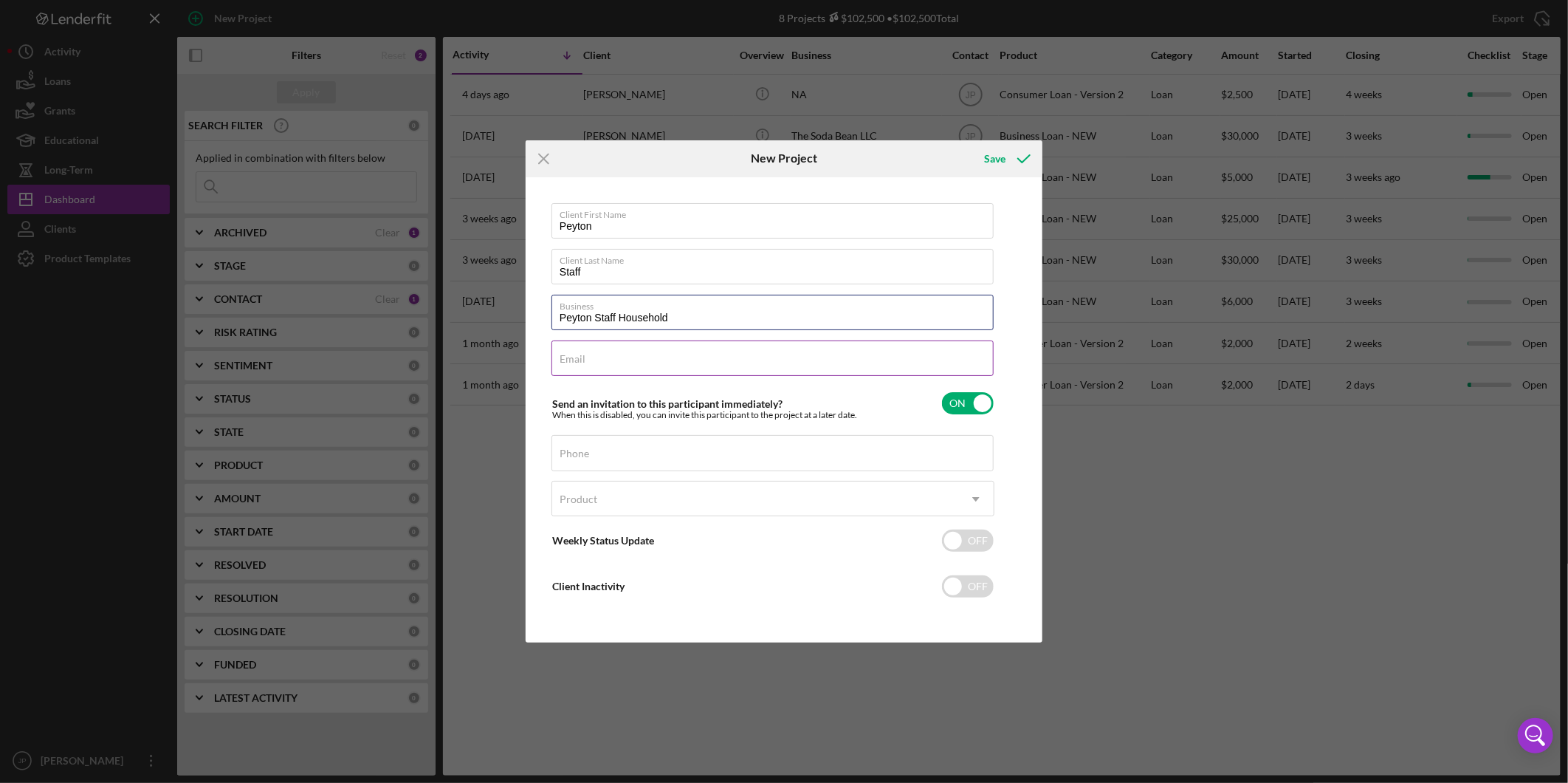
type input "Peyton Staff Household"
click at [763, 353] on div "Email Required" at bounding box center [773, 358] width 443 height 37
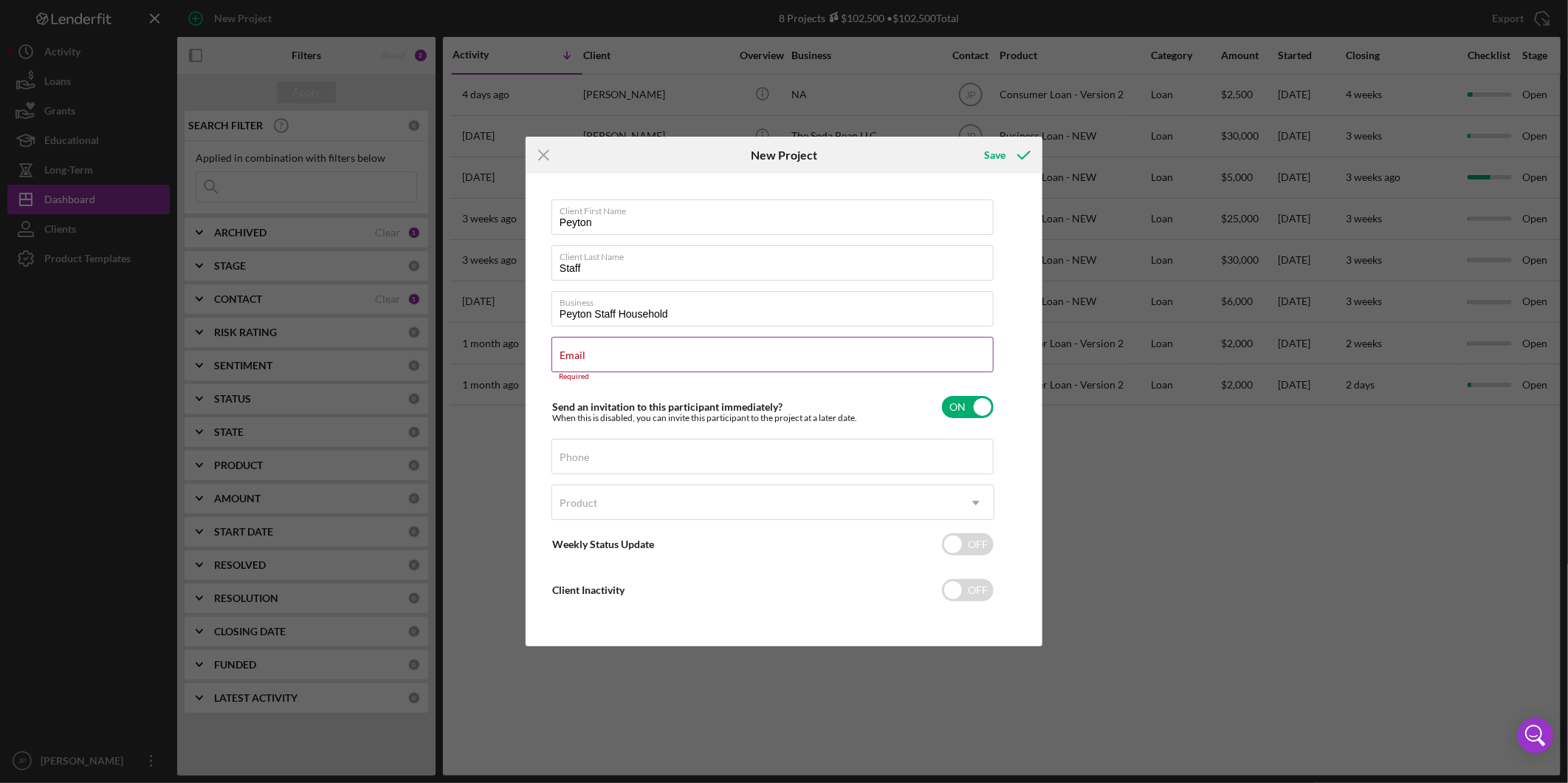
click at [699, 339] on div "Email Required" at bounding box center [773, 358] width 443 height 44
paste input "[EMAIL_ADDRESS][DOMAIN_NAME]"
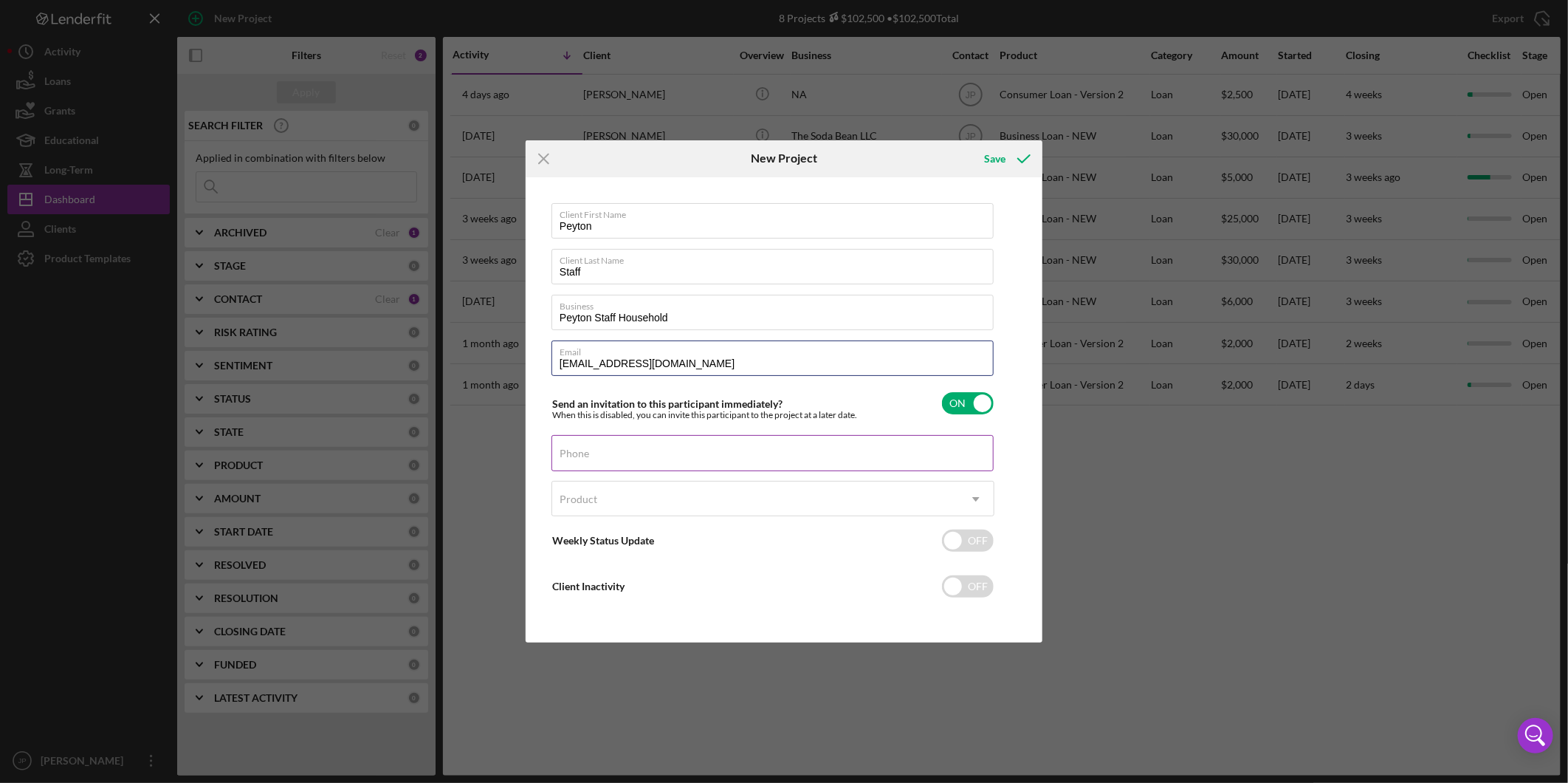
type input "[EMAIL_ADDRESS][DOMAIN_NAME]"
click at [788, 449] on div "Phone" at bounding box center [773, 453] width 443 height 37
click at [589, 447] on label "Phone" at bounding box center [574, 453] width 29 height 12
click at [788, 447] on input "Phone" at bounding box center [773, 453] width 442 height 36
paste input "[PHONE_NUMBER]"
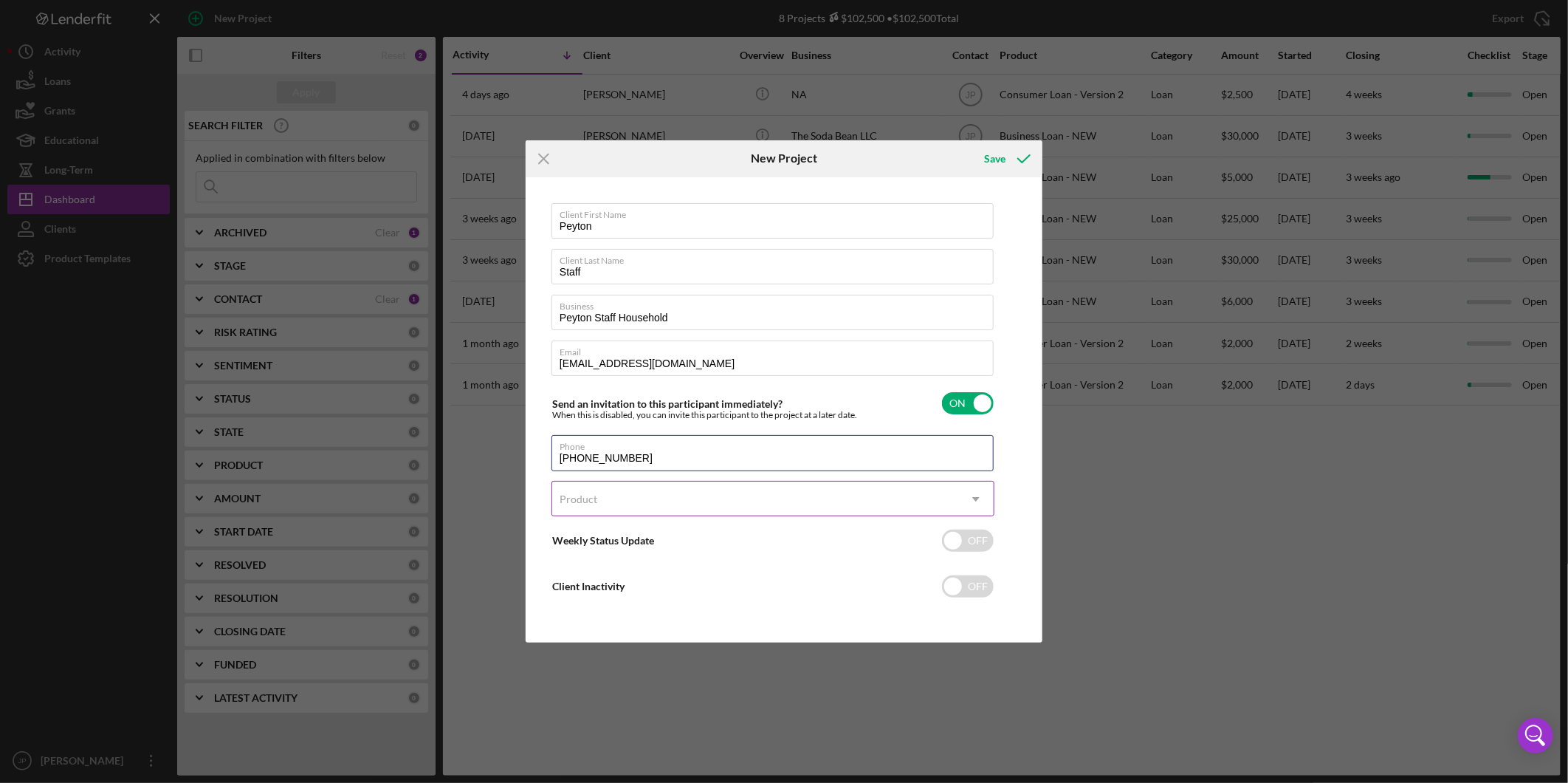
type input "[PHONE_NUMBER]"
click at [620, 498] on div "Product" at bounding box center [755, 499] width 406 height 34
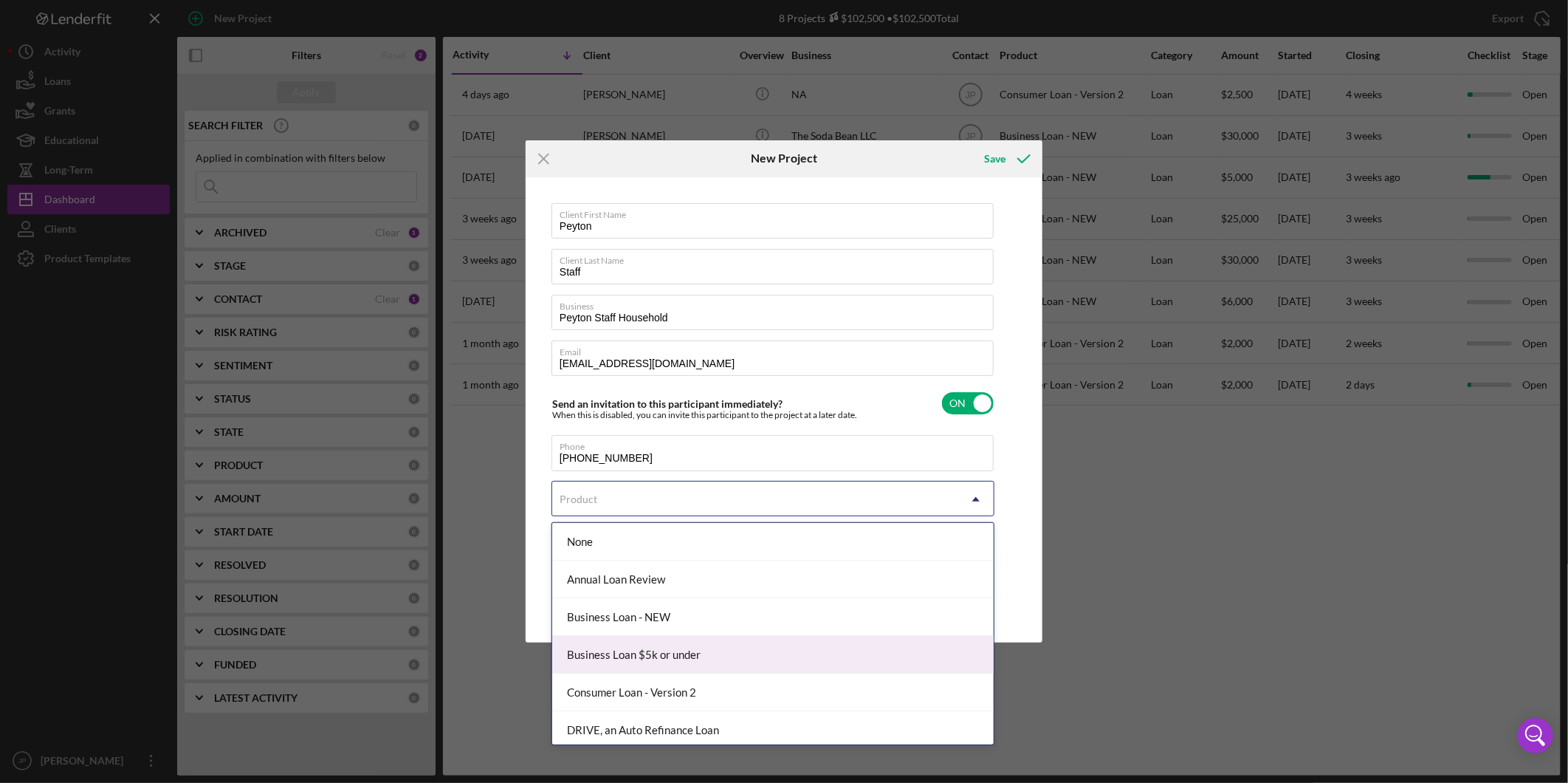
click at [678, 661] on div "Business Loan $5k or under" at bounding box center [772, 655] width 441 height 38
checkbox input "true"
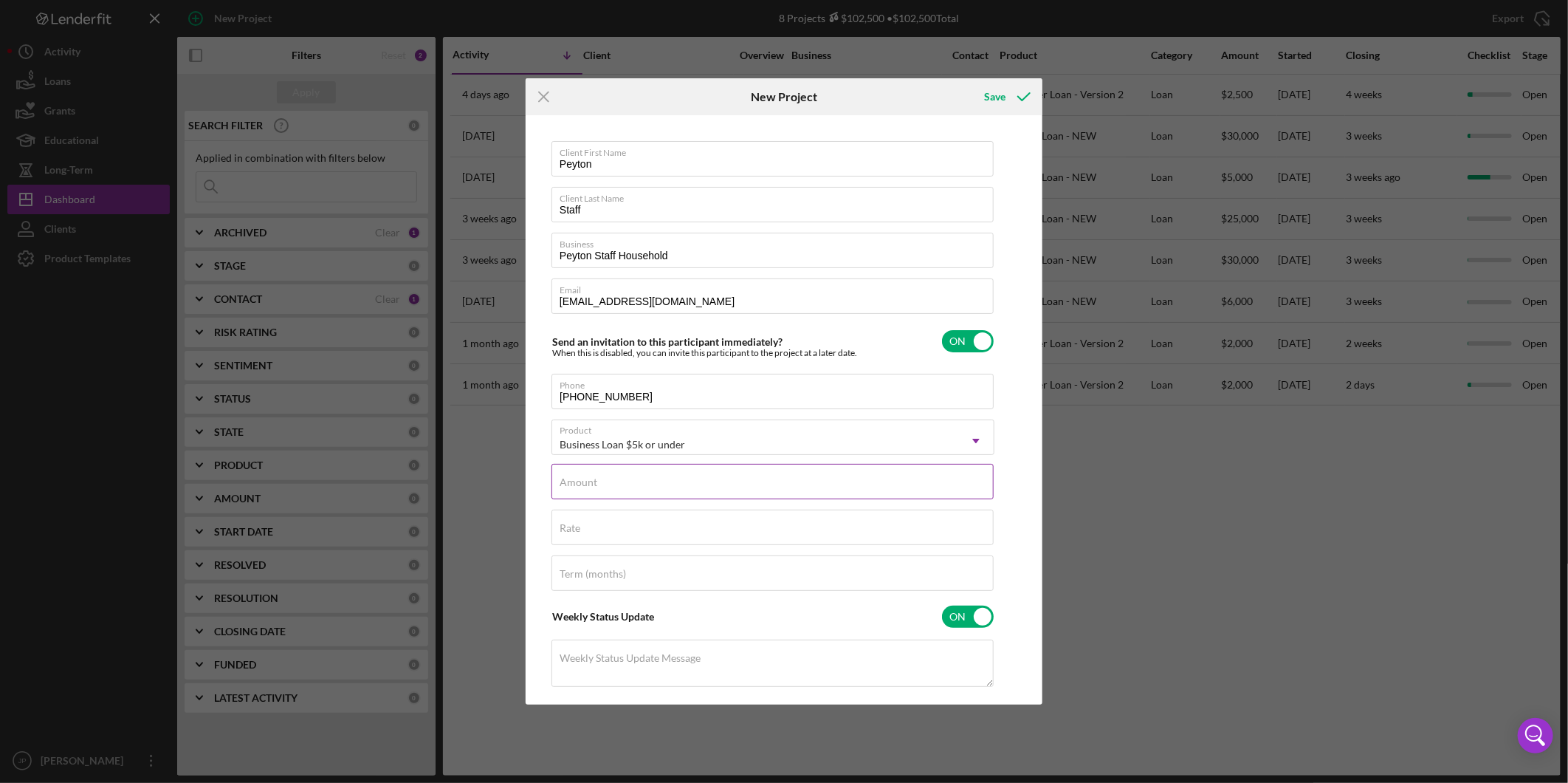
click at [702, 485] on input "Amount" at bounding box center [773, 482] width 442 height 36
type input "$2,500"
click at [998, 93] on div "Save" at bounding box center [994, 96] width 22 height 29
checkbox input "false"
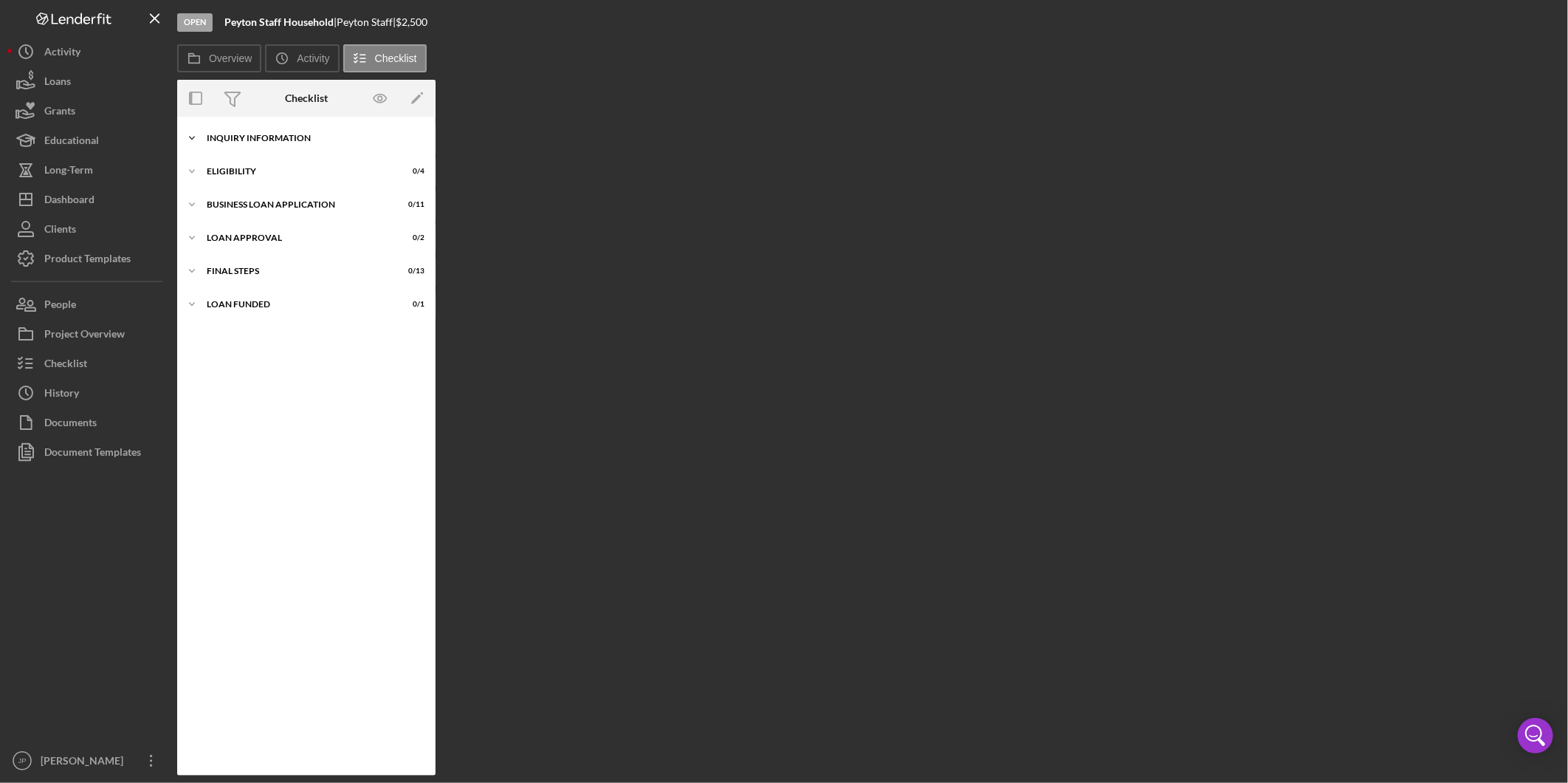
click at [188, 134] on icon "Icon/Expander" at bounding box center [192, 137] width 29 height 29
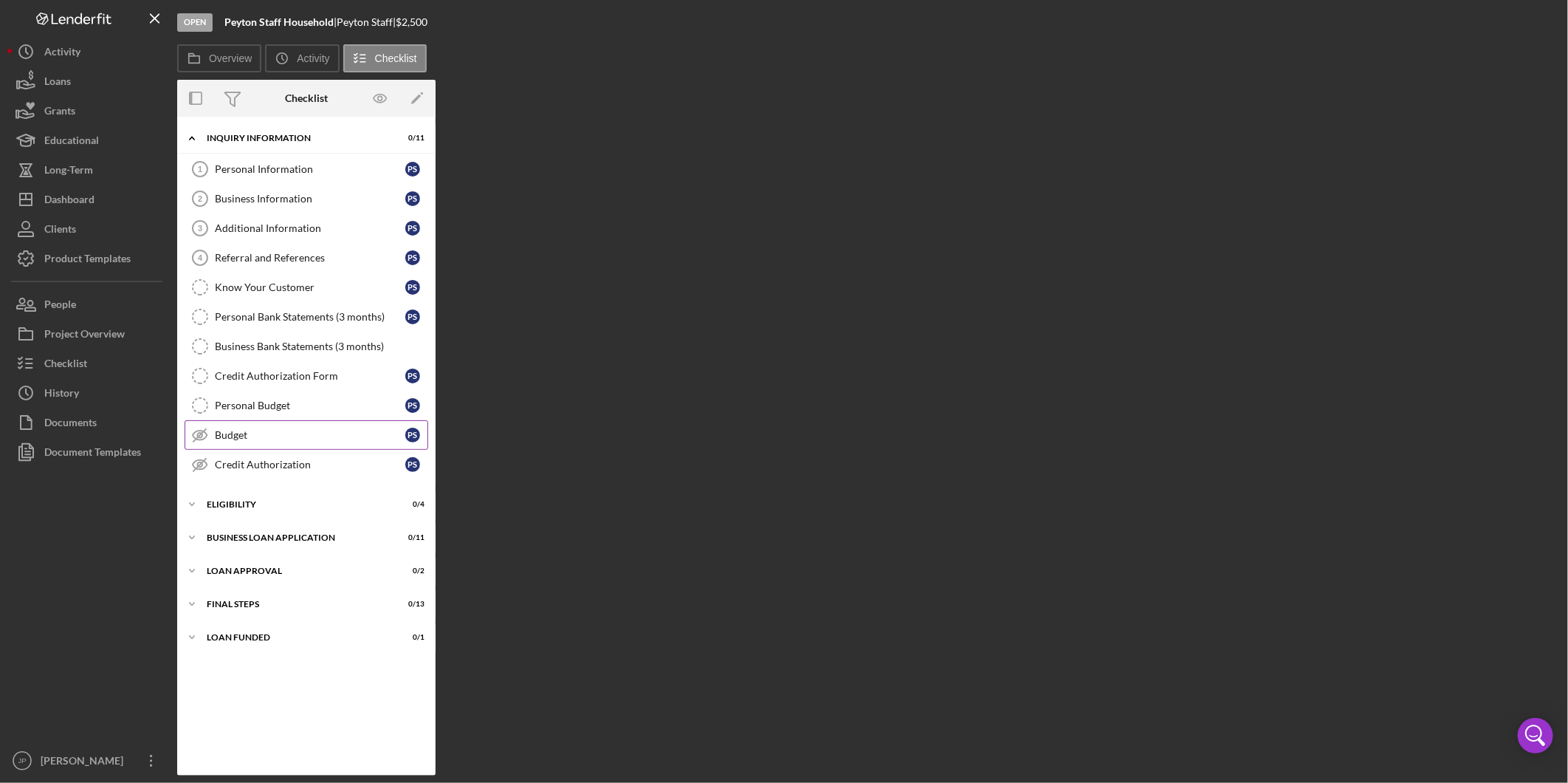
click at [326, 439] on div "Budget" at bounding box center [310, 435] width 191 height 12
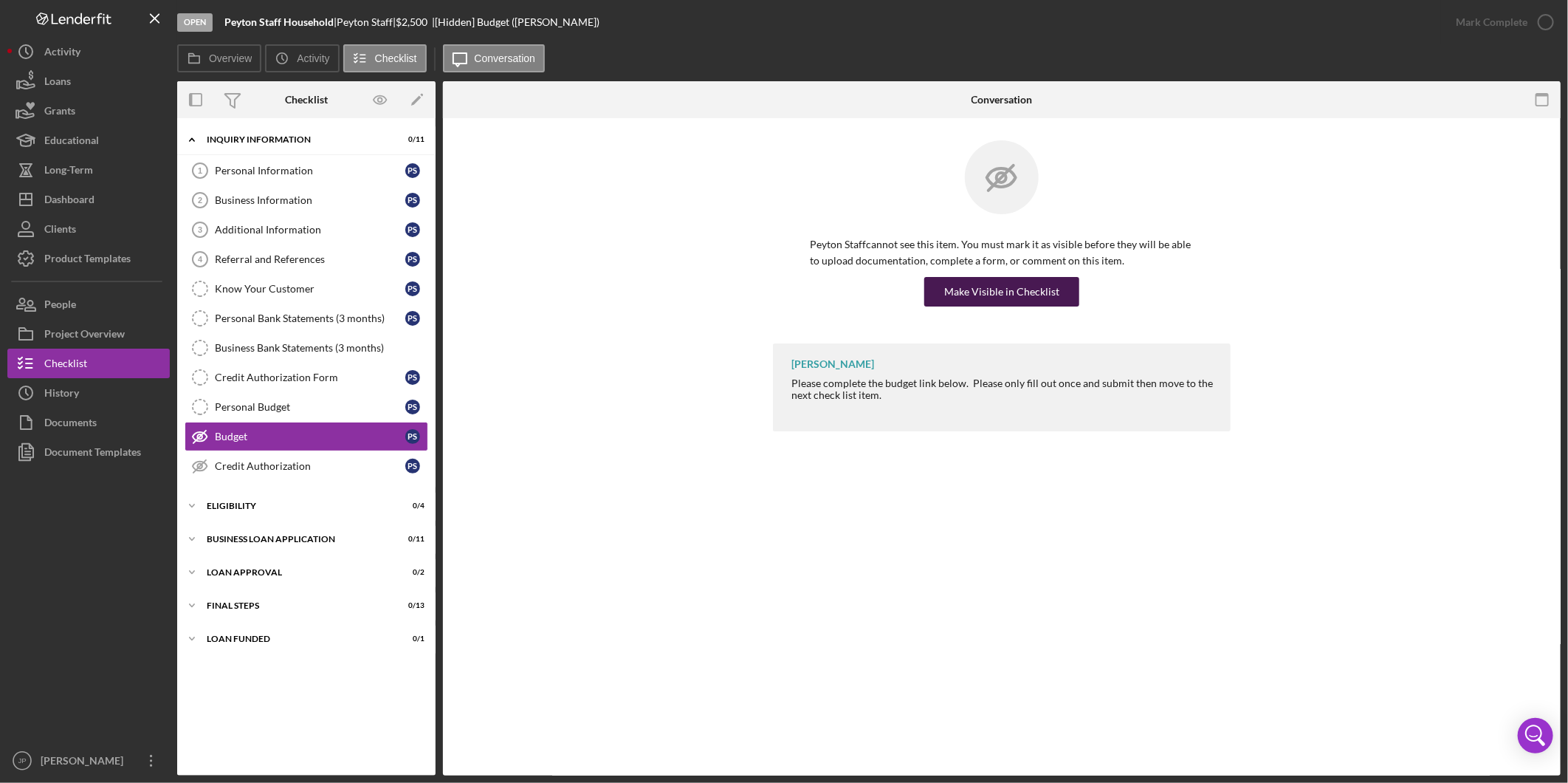
click at [1005, 286] on div "Make Visible in Checklist" at bounding box center [1002, 291] width 115 height 29
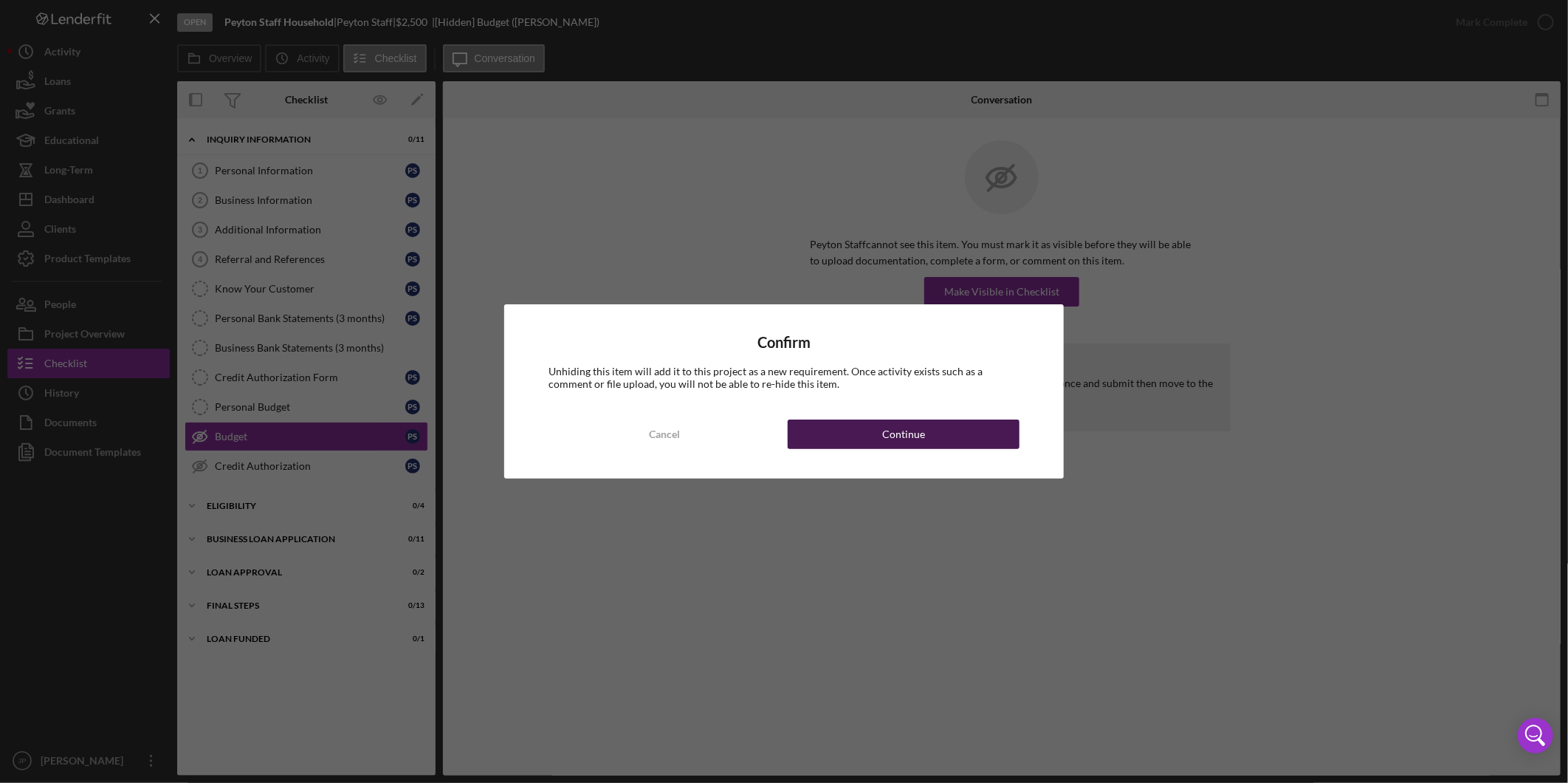
click at [906, 430] on div "Continue" at bounding box center [904, 434] width 43 height 29
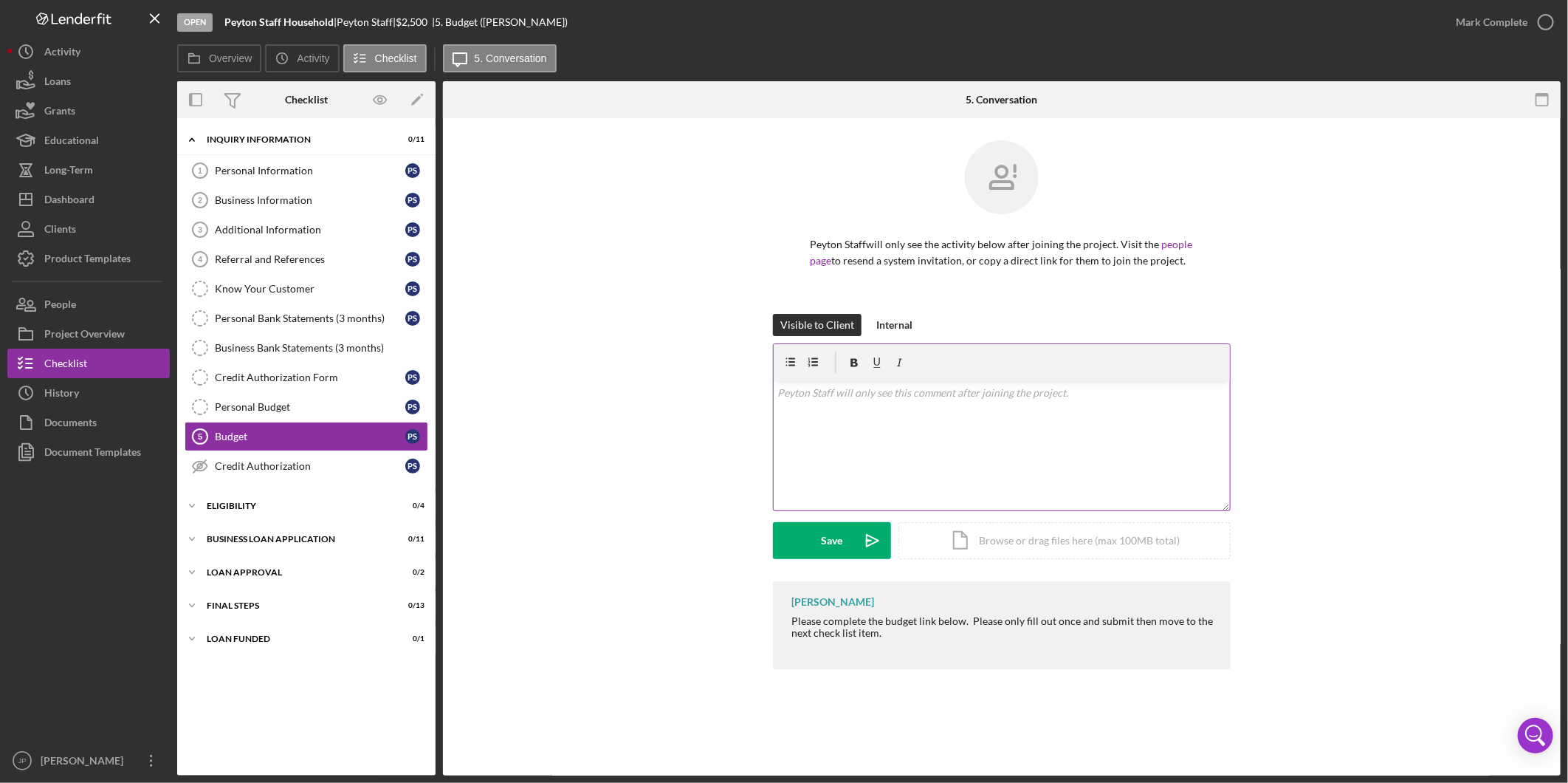
click at [1014, 466] on div "v Color teal Color pink Remove color Add row above Add row below Add column bef…" at bounding box center [1002, 445] width 457 height 130
click at [836, 543] on div "Save" at bounding box center [833, 540] width 22 height 37
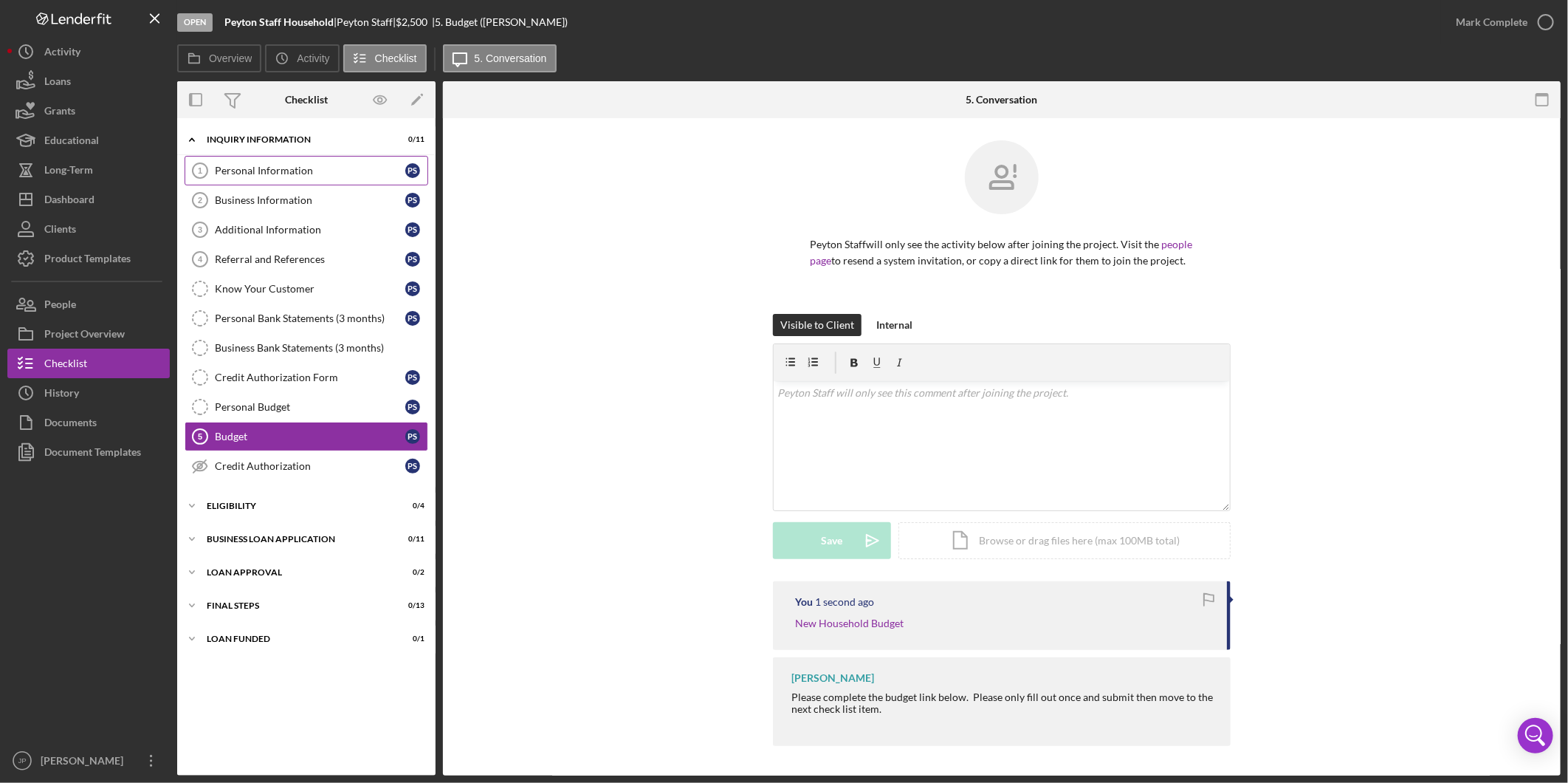
click at [327, 168] on div "Personal Information" at bounding box center [310, 170] width 191 height 12
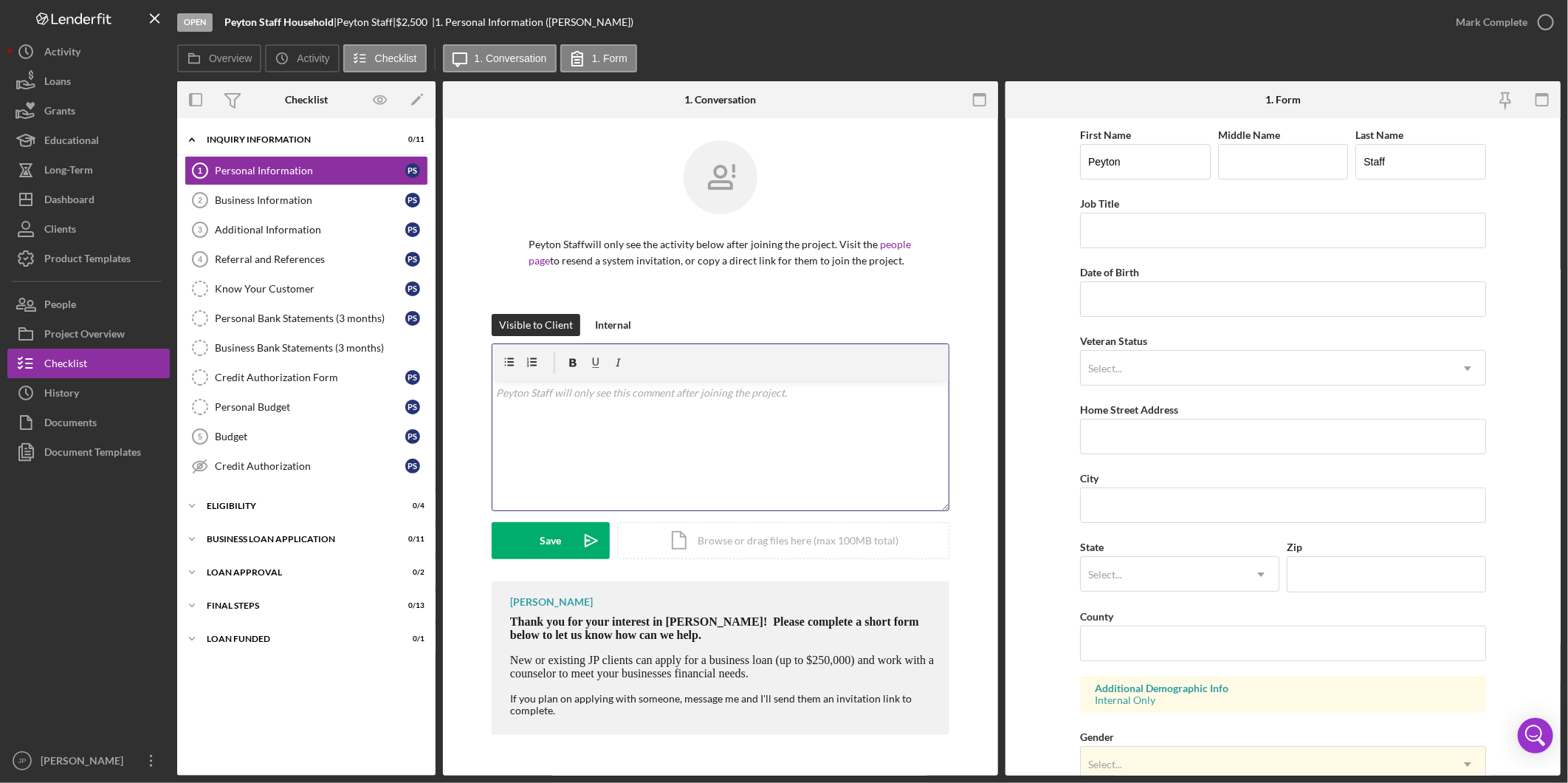
click at [801, 447] on div "v Color teal Color pink Remove color Add row above Add row below Add column bef…" at bounding box center [720, 445] width 457 height 130
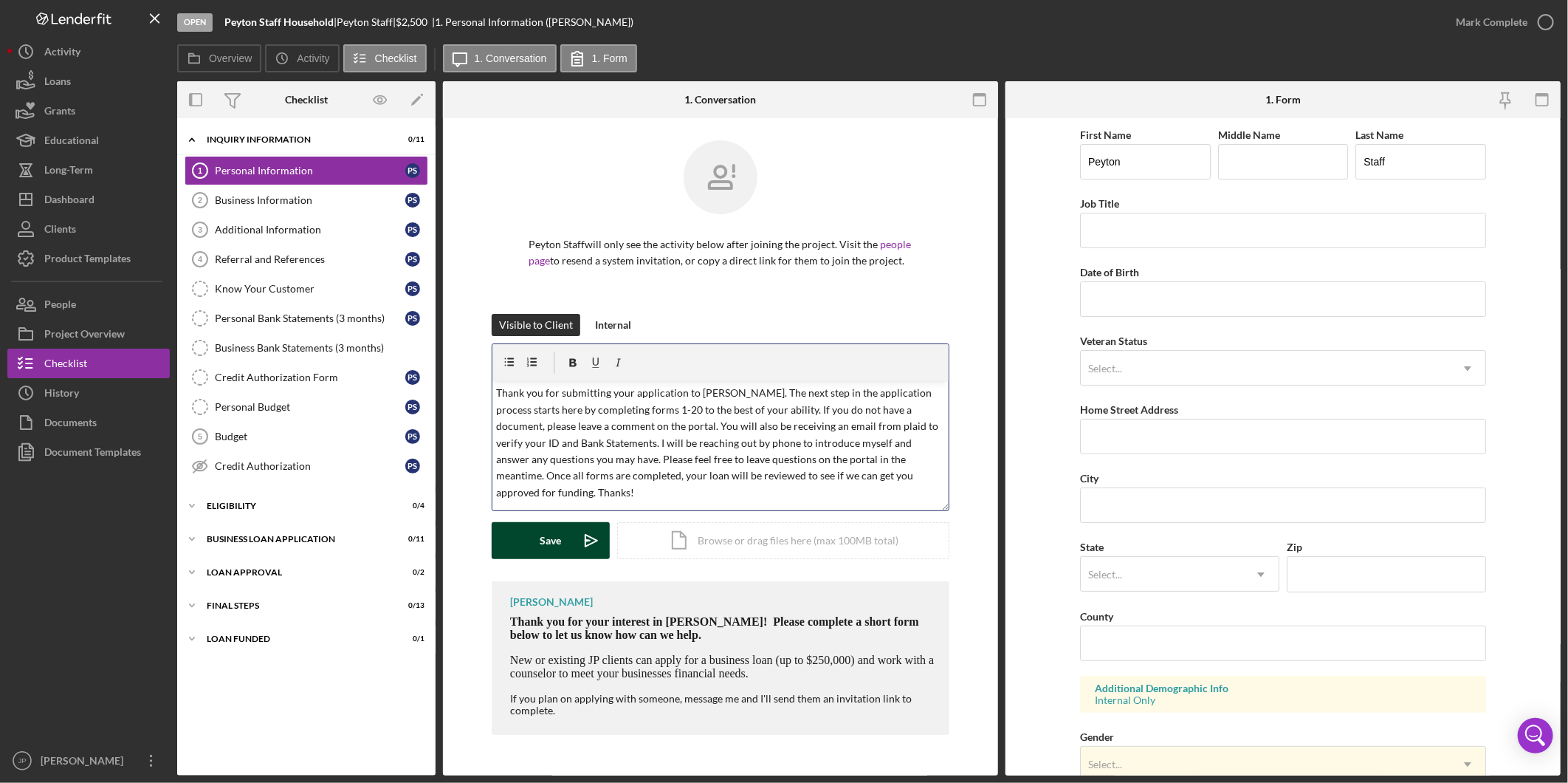
click at [538, 536] on button "Save Icon/icon-invite-send" at bounding box center [550, 540] width 118 height 37
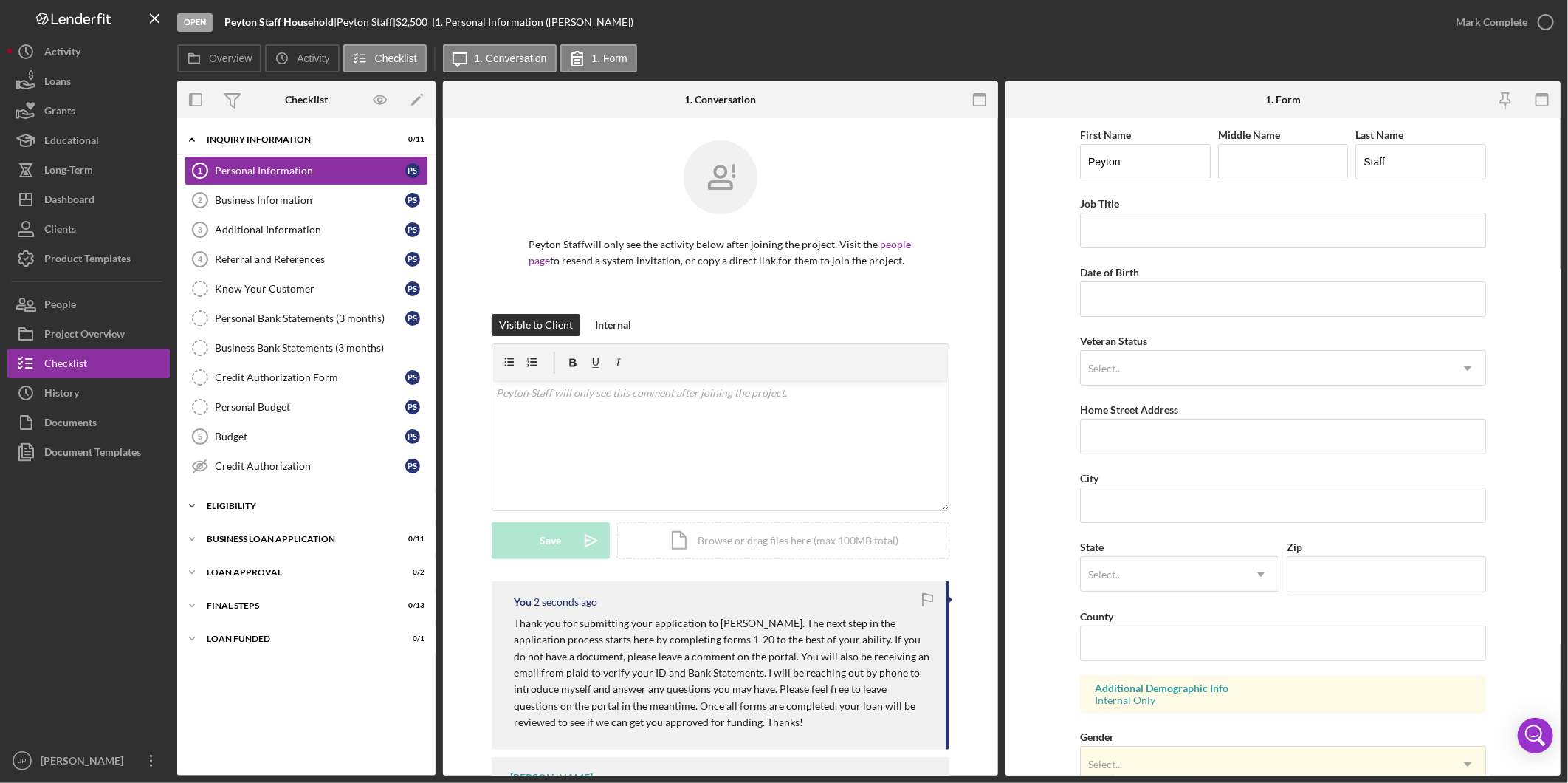
click at [187, 512] on icon "Icon/Expander" at bounding box center [192, 506] width 29 height 29
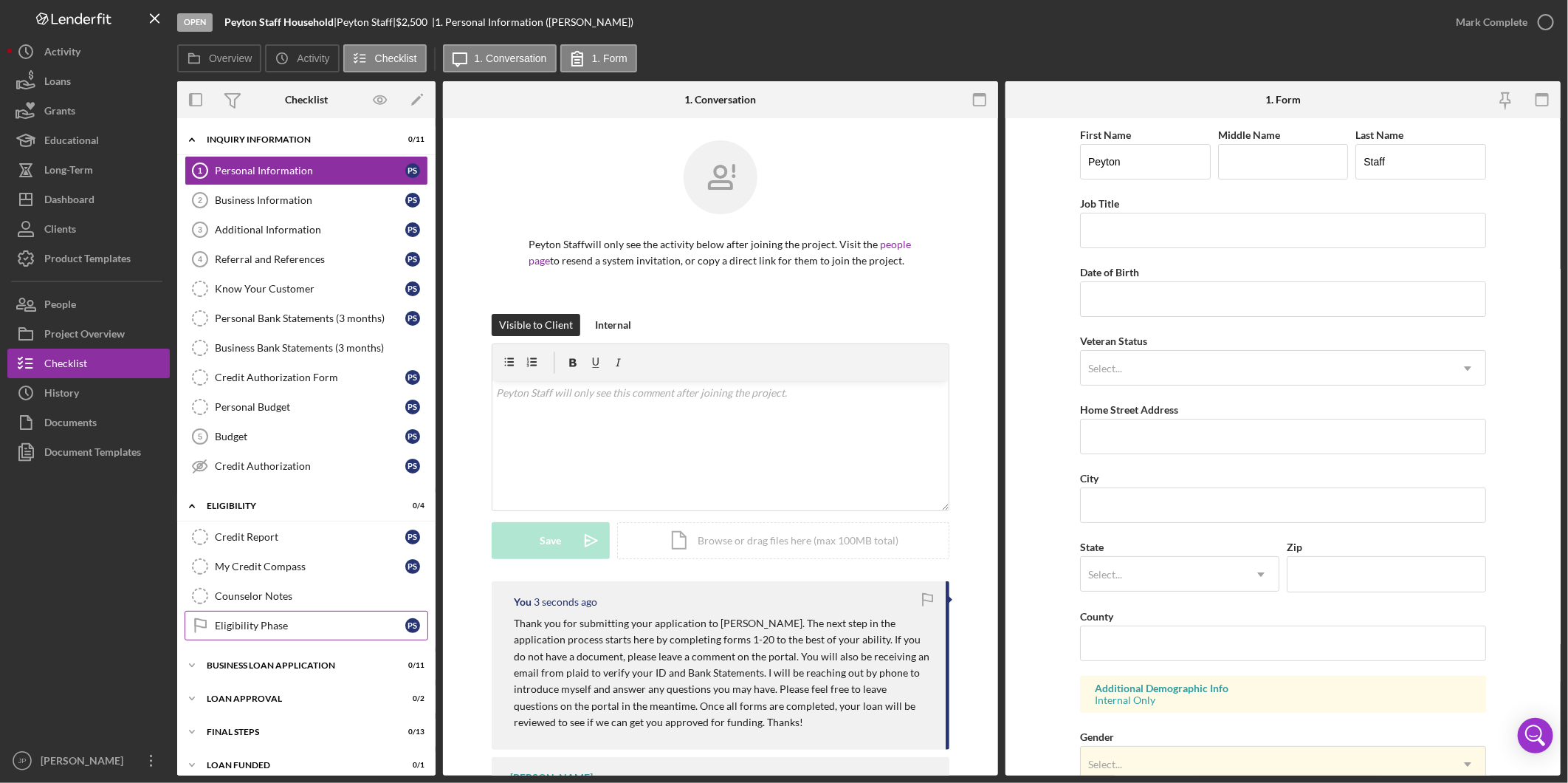
click at [285, 627] on div "Eligibility Phase" at bounding box center [310, 625] width 191 height 12
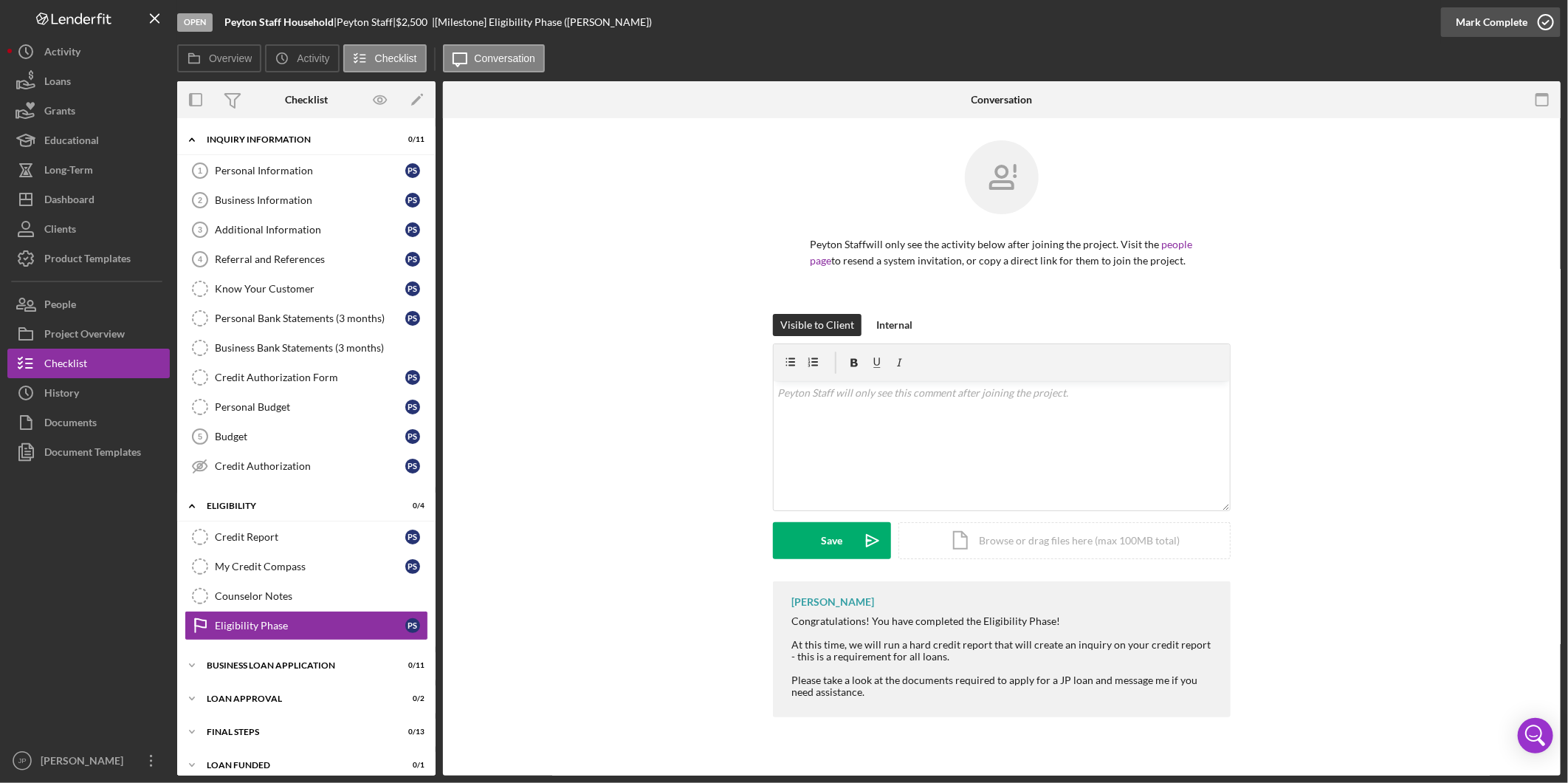
click at [1483, 25] on div "Mark Complete" at bounding box center [1492, 22] width 72 height 29
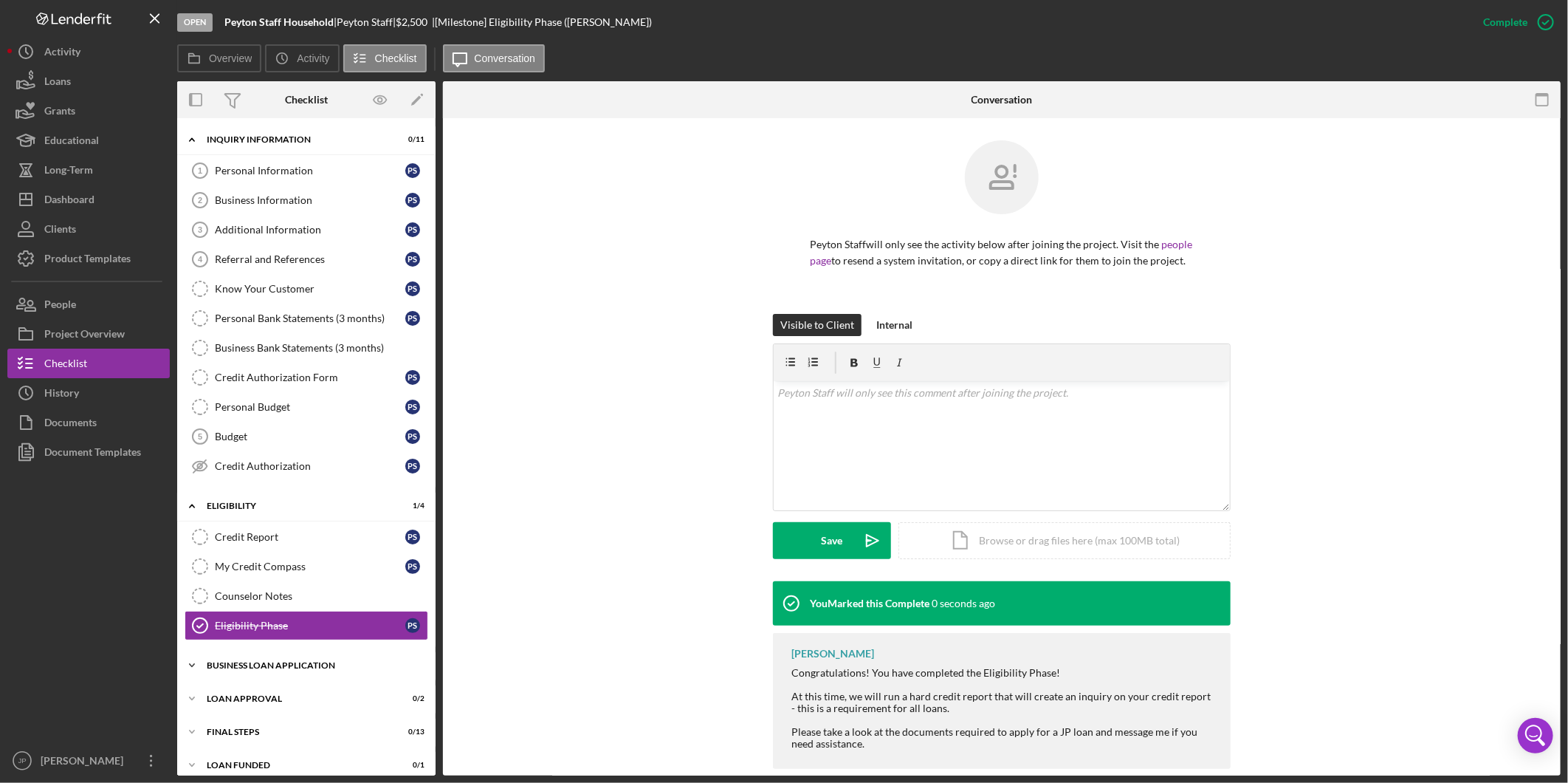
click at [192, 667] on icon "Icon/Expander" at bounding box center [192, 665] width 29 height 29
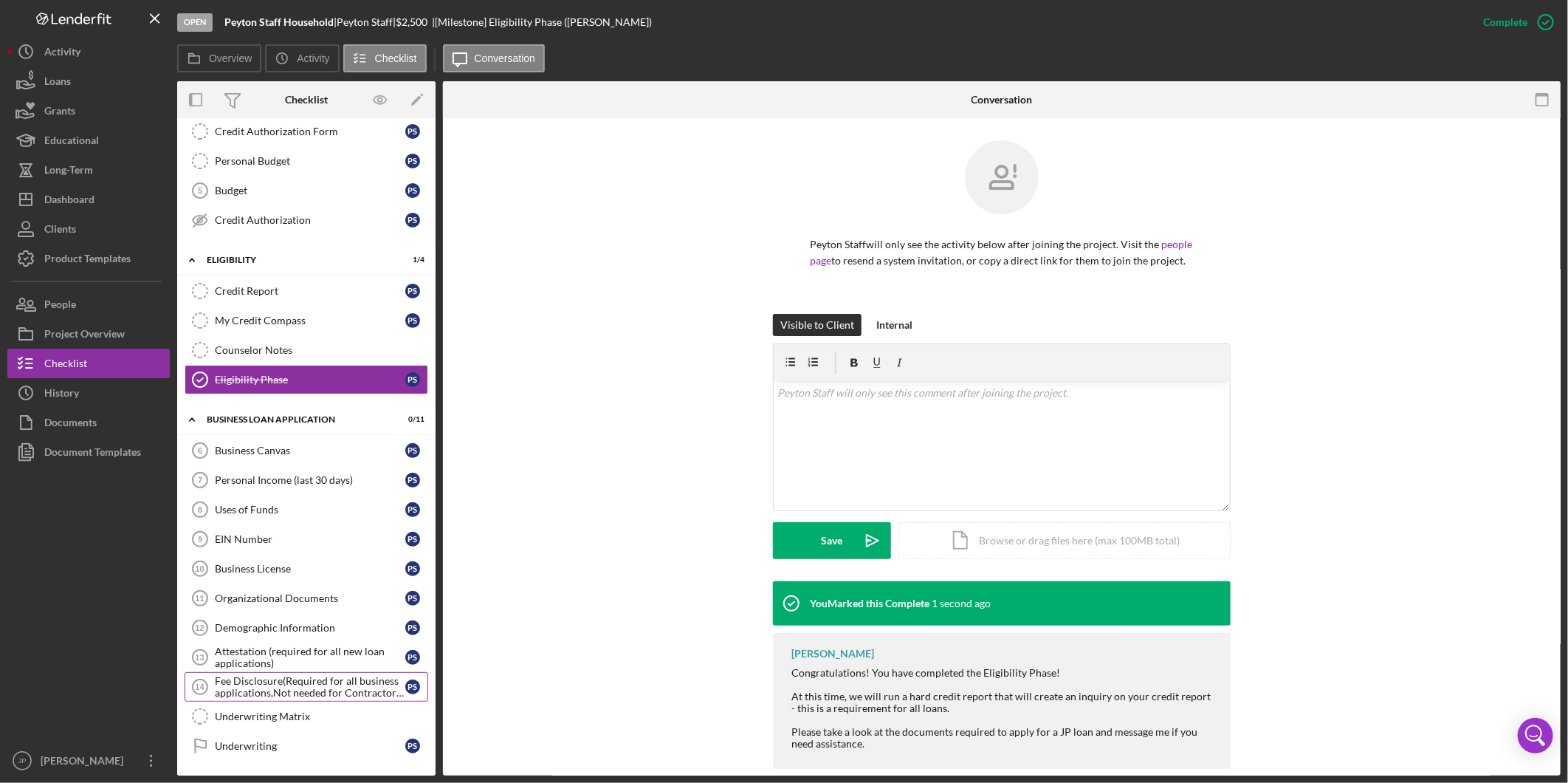
scroll to position [350, 0]
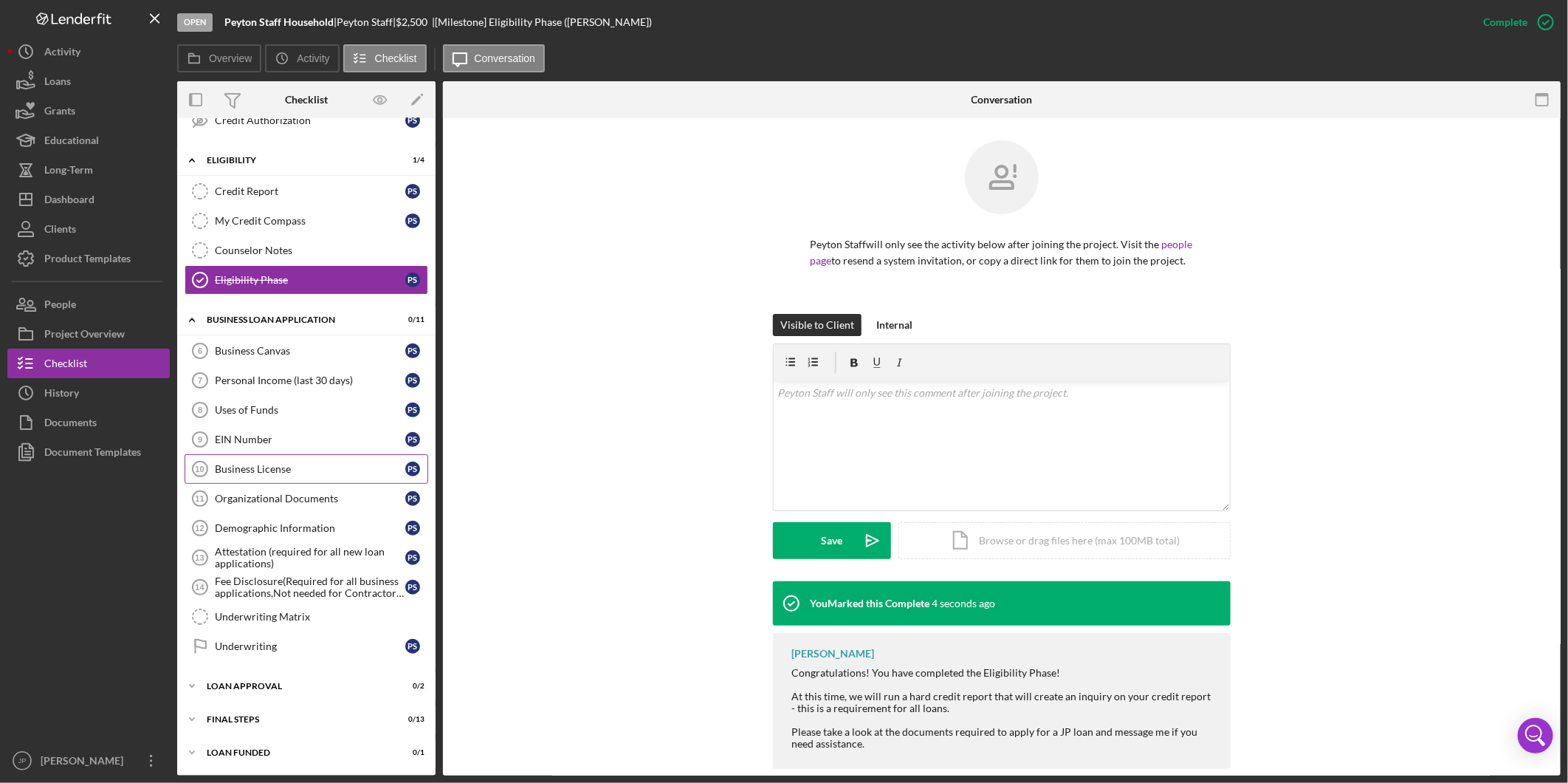
click at [271, 469] on div "Business License" at bounding box center [310, 469] width 191 height 12
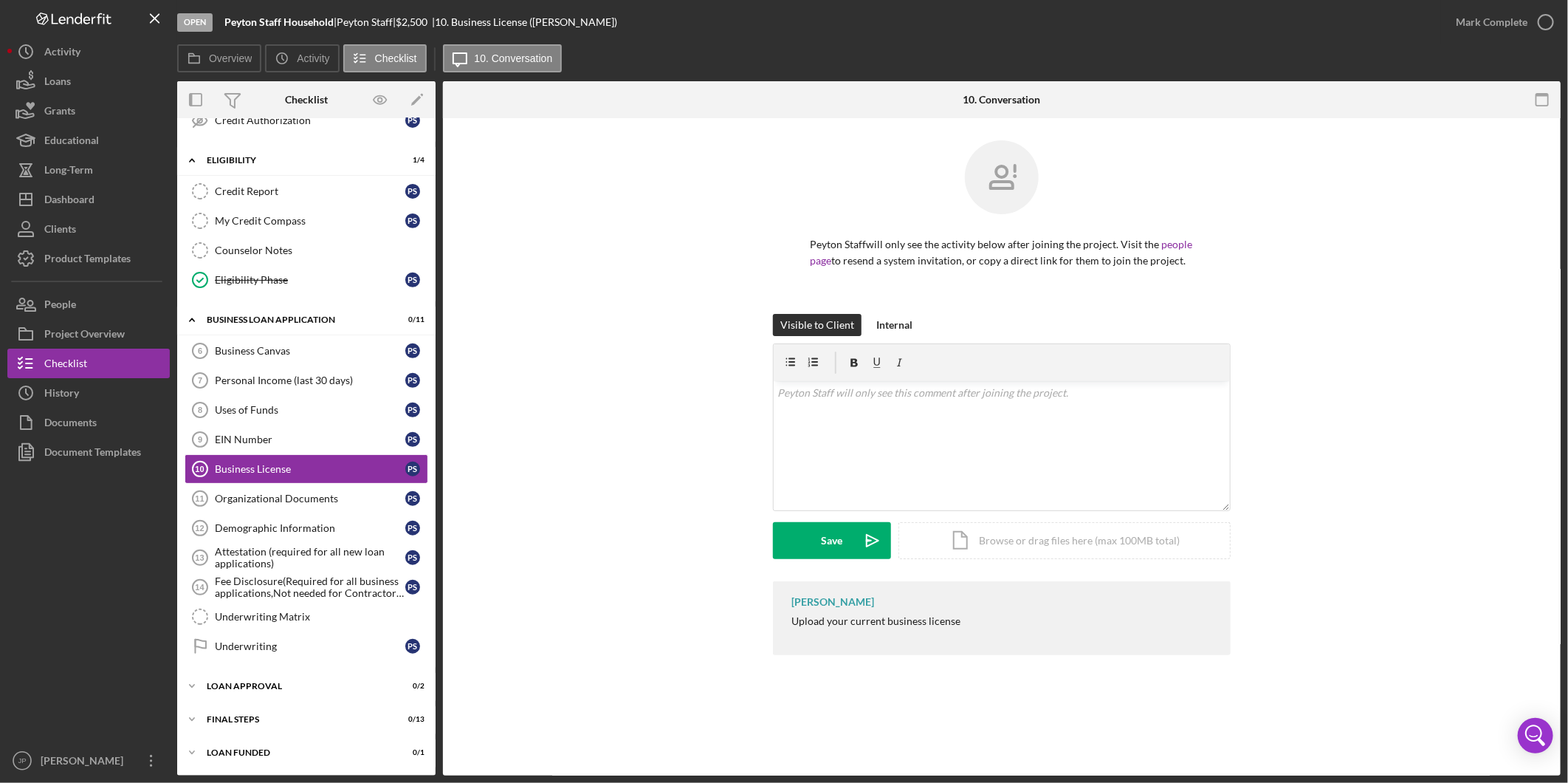
scroll to position [350, 0]
click at [1494, 24] on div "Mark Complete" at bounding box center [1492, 22] width 72 height 29
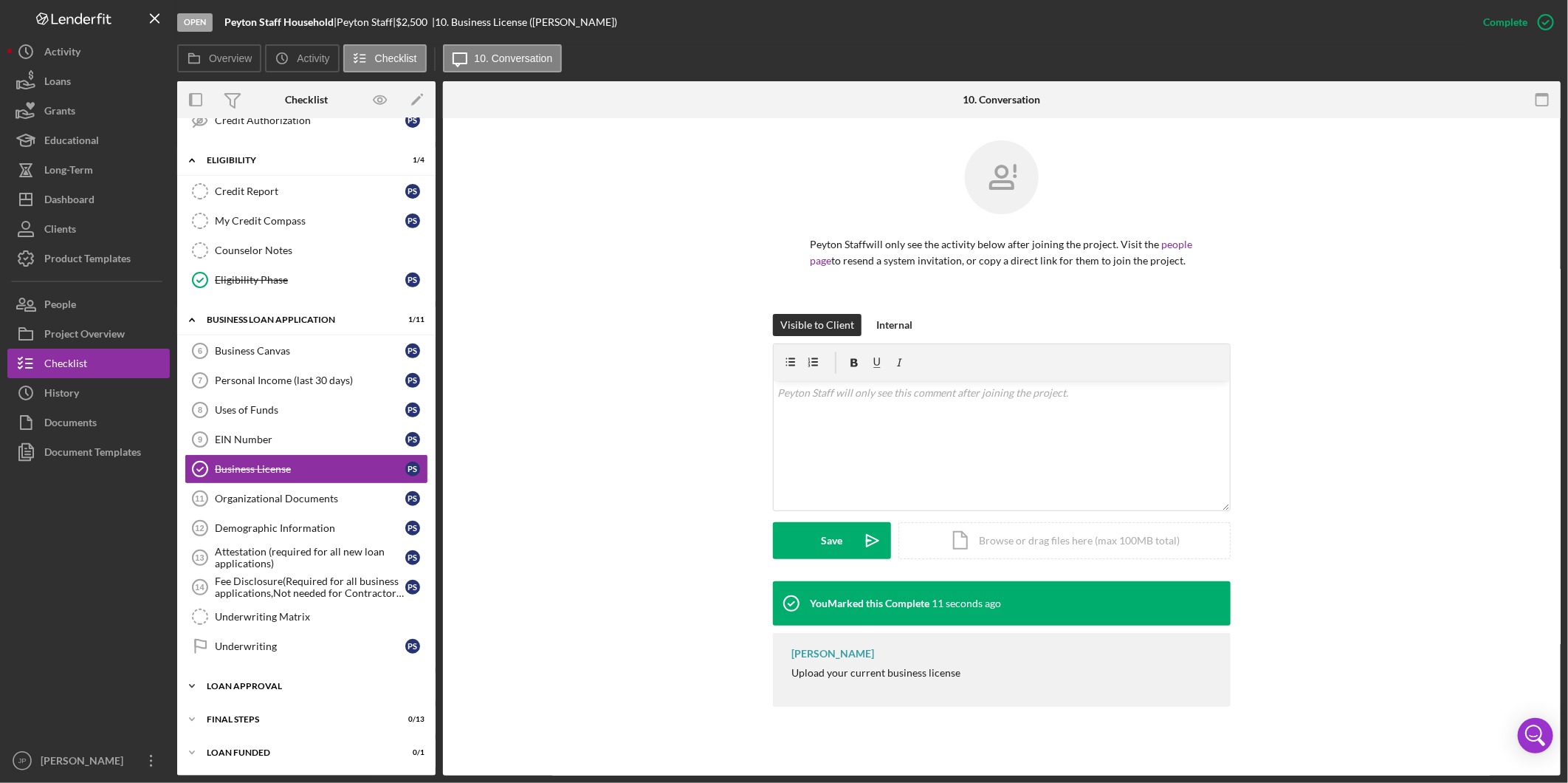
click at [187, 688] on icon "Icon/Expander" at bounding box center [192, 686] width 29 height 29
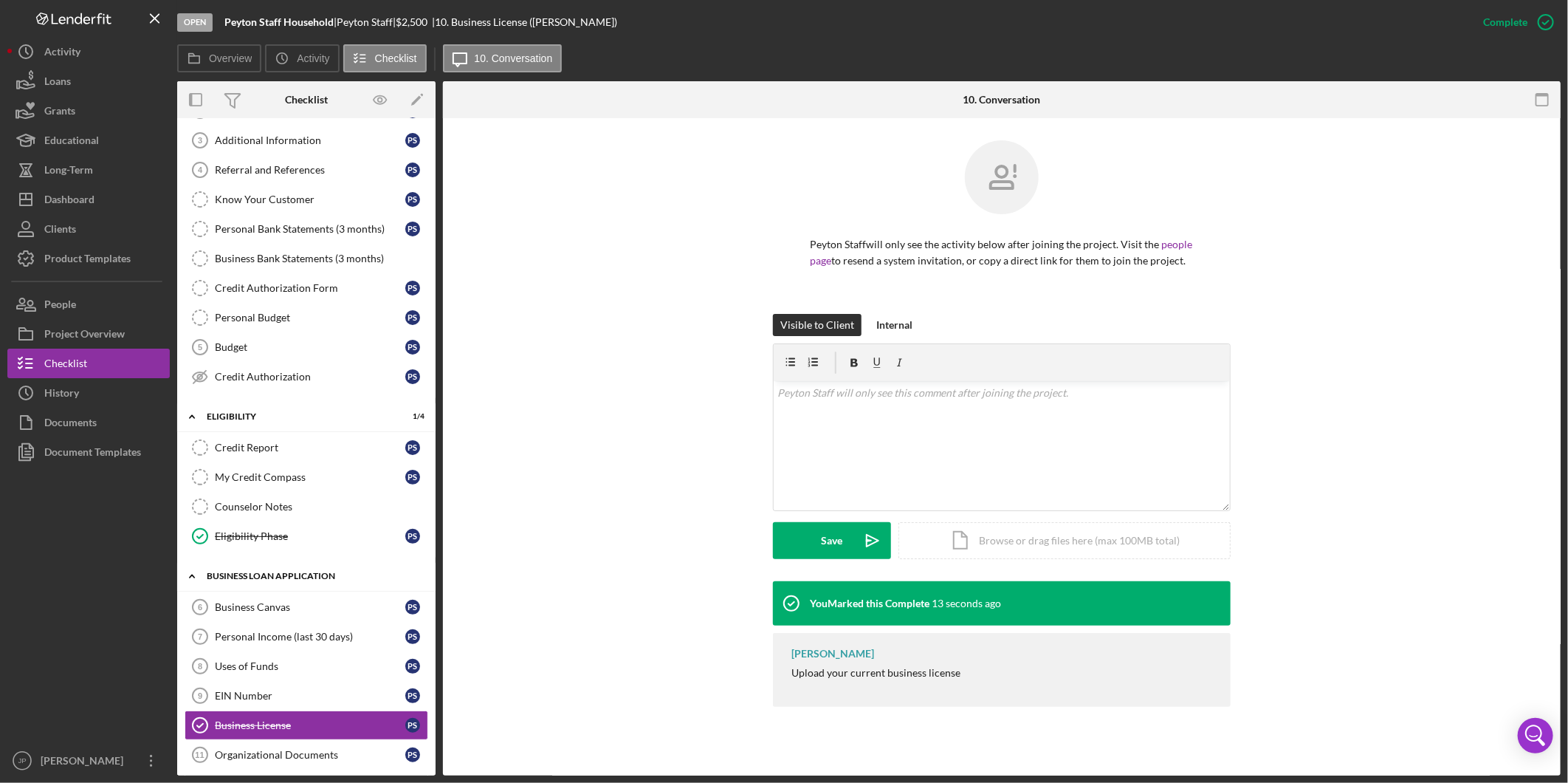
scroll to position [0, 0]
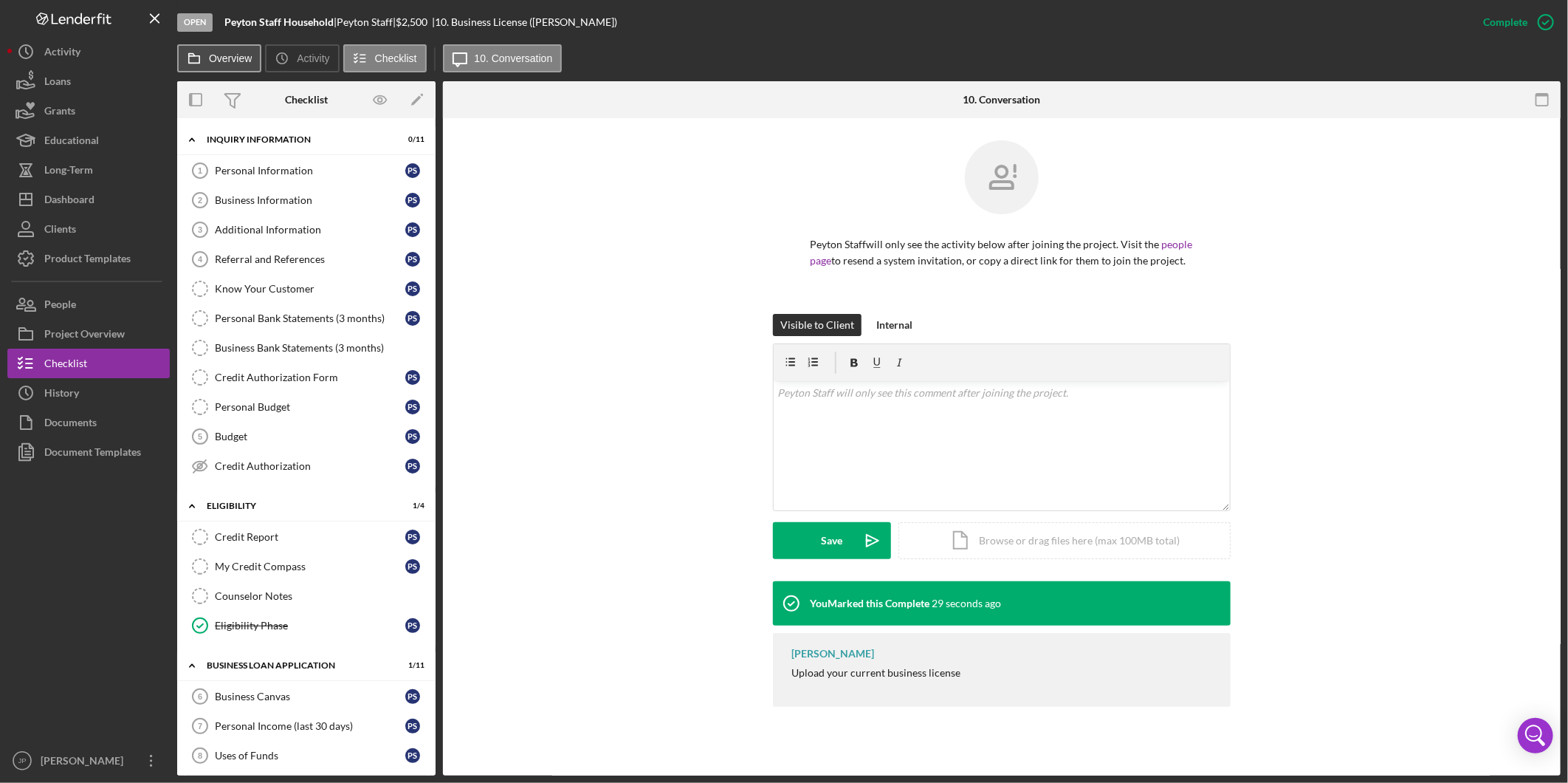
click at [216, 58] on label "Overview" at bounding box center [230, 58] width 43 height 12
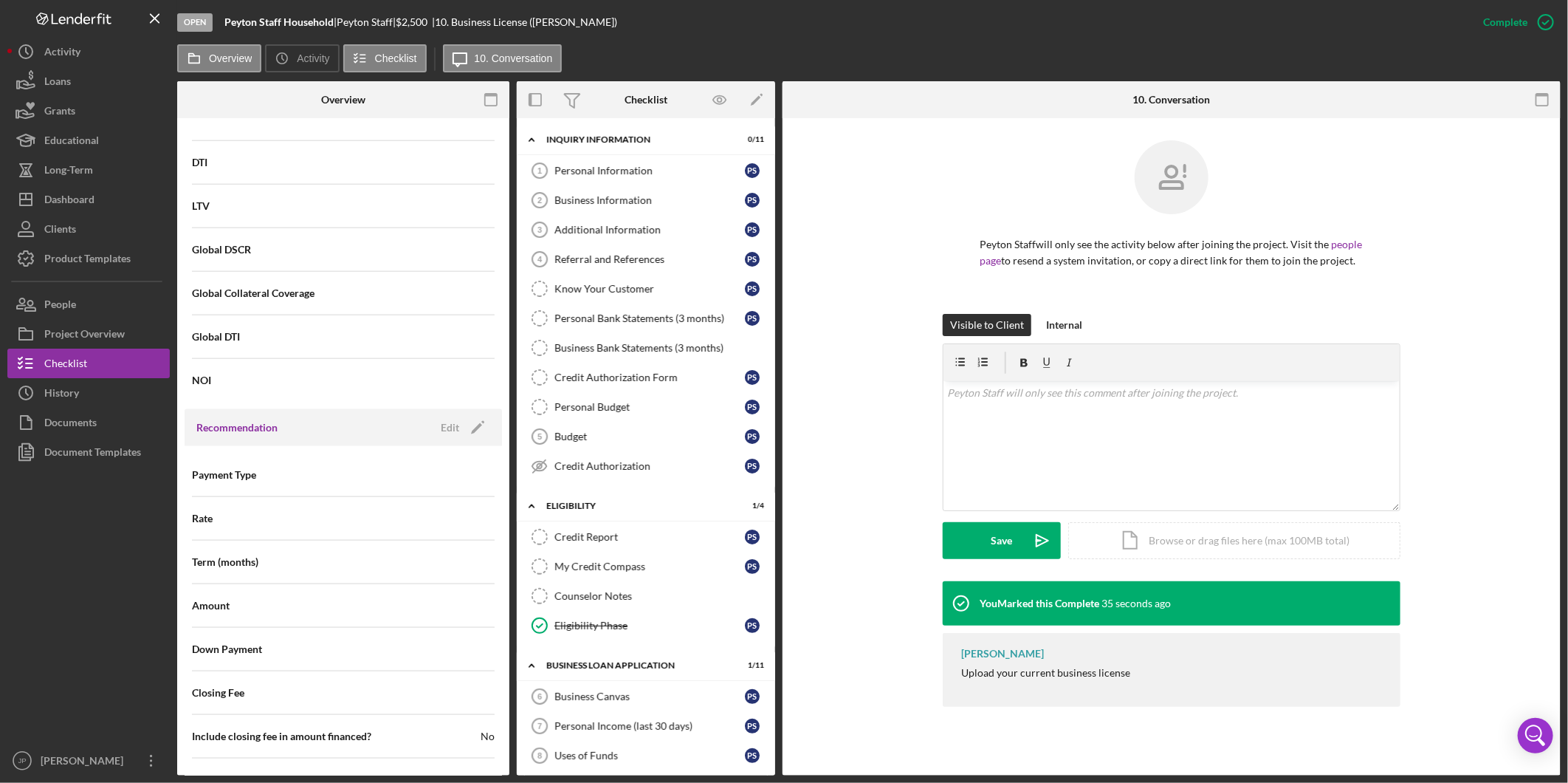
scroll to position [1466, 0]
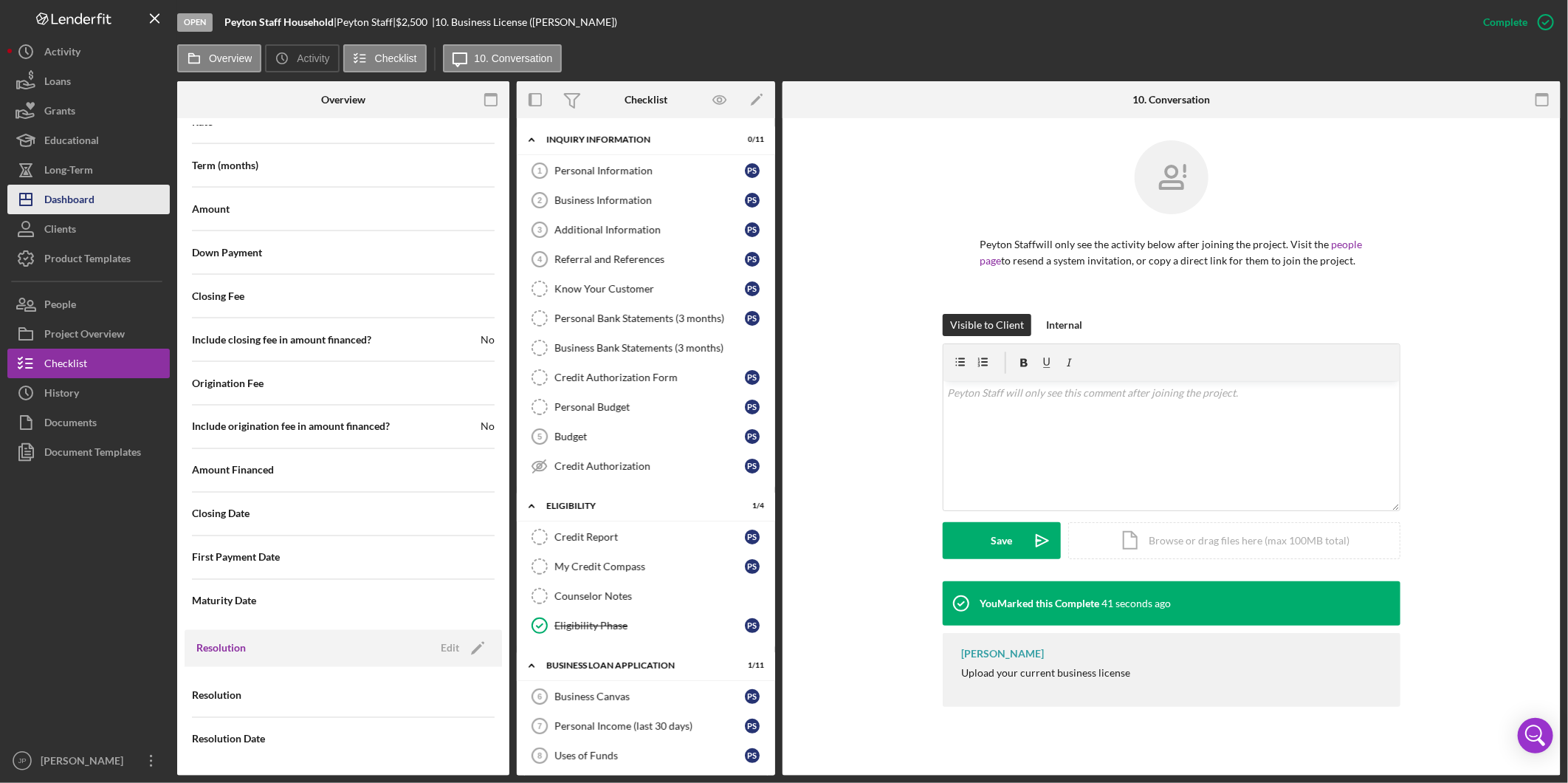
click at [79, 194] on div "Dashboard" at bounding box center [69, 200] width 50 height 33
